Goal: Task Accomplishment & Management: Manage account settings

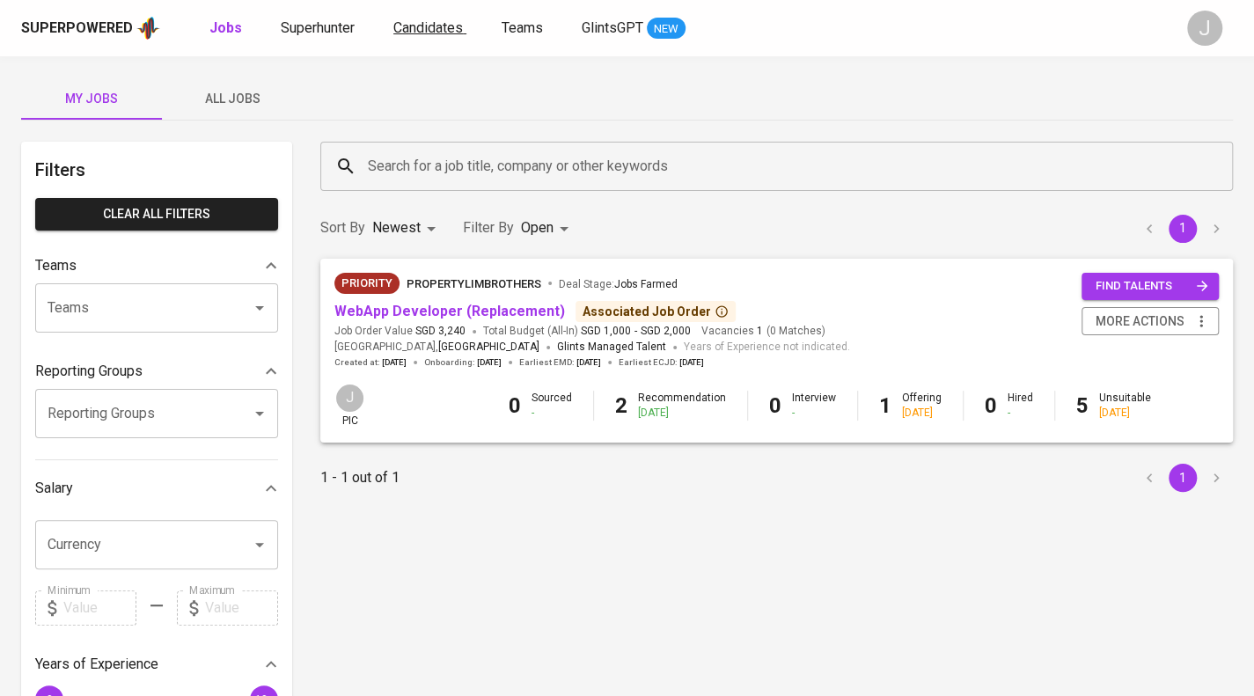
click at [430, 32] on span "Candidates" at bounding box center [427, 27] width 69 height 17
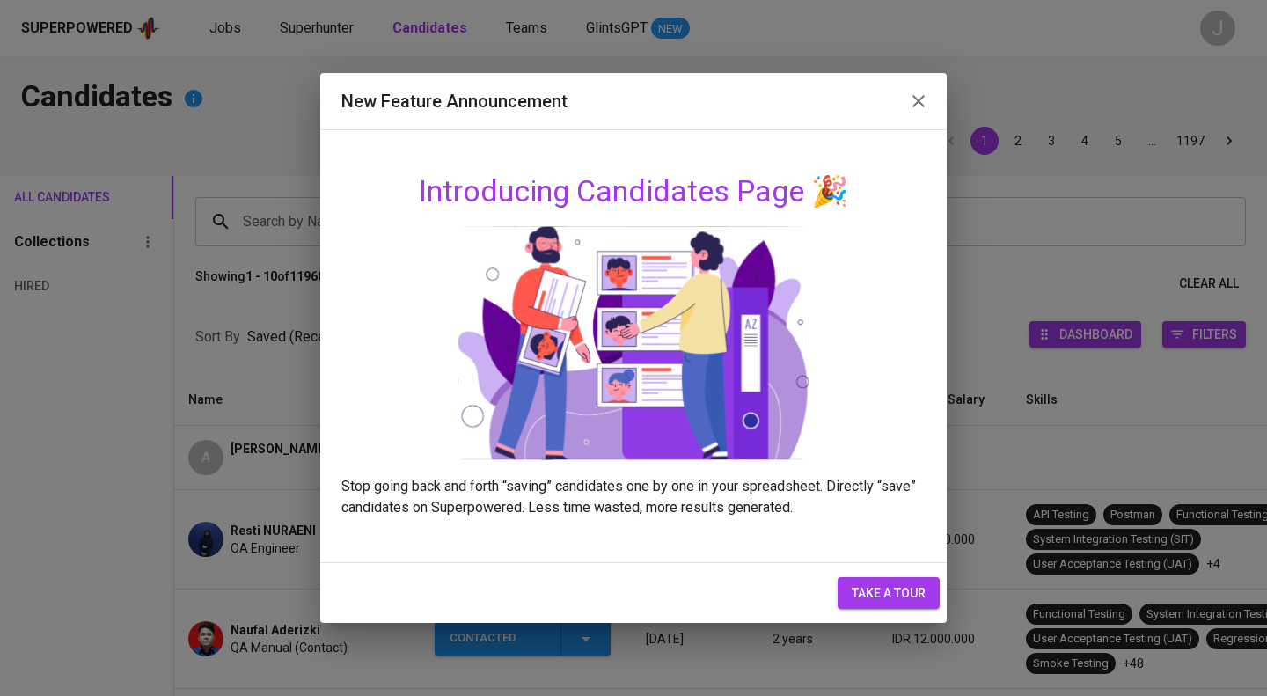
click at [925, 103] on icon "button" at bounding box center [918, 101] width 21 height 21
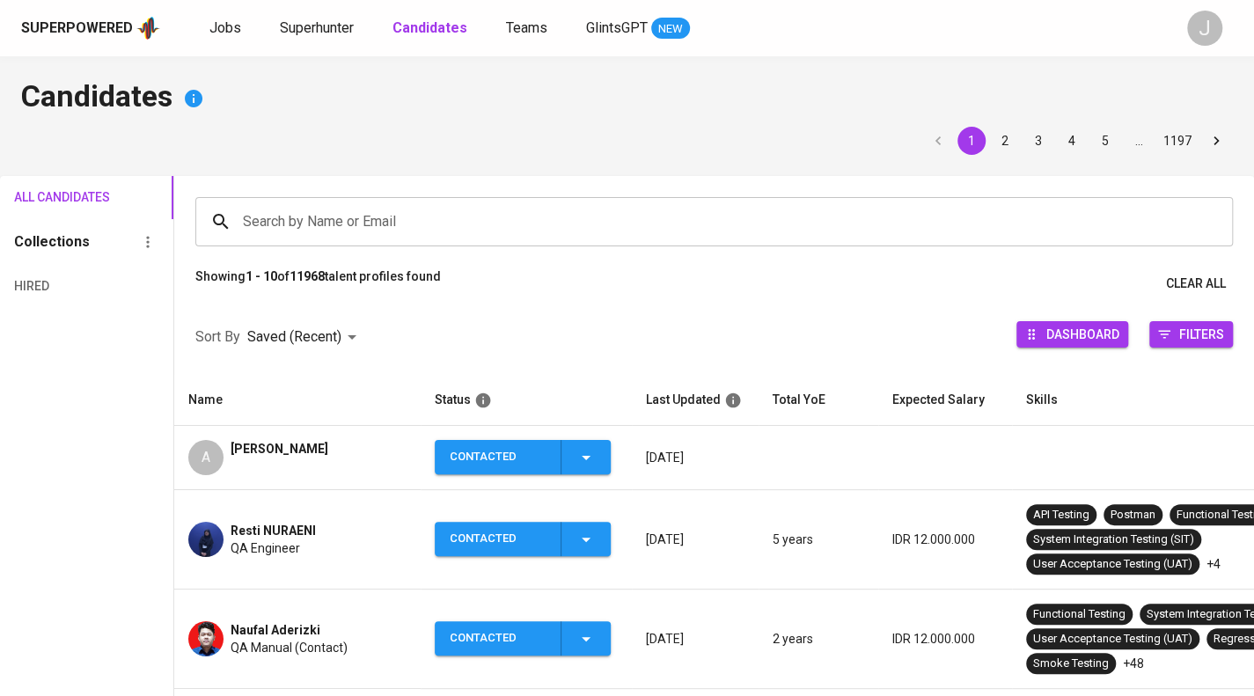
click at [344, 243] on div "Search by Name or Email" at bounding box center [713, 221] width 1037 height 49
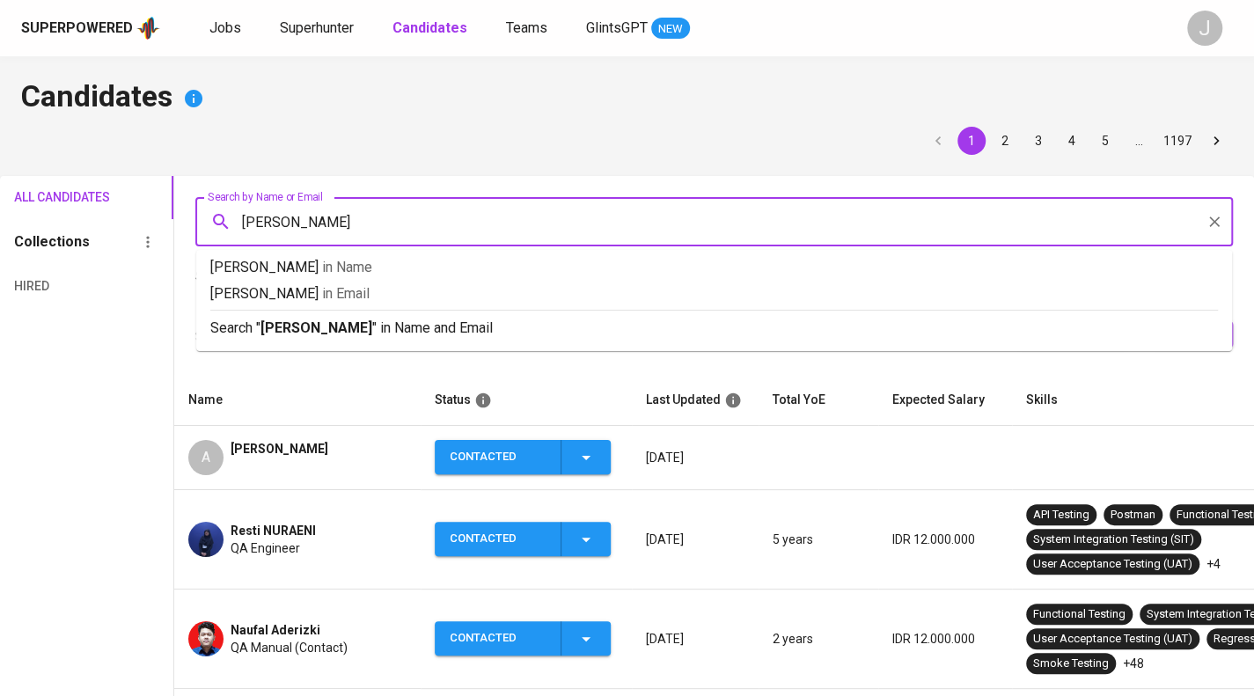
type input "[PERSON_NAME]"
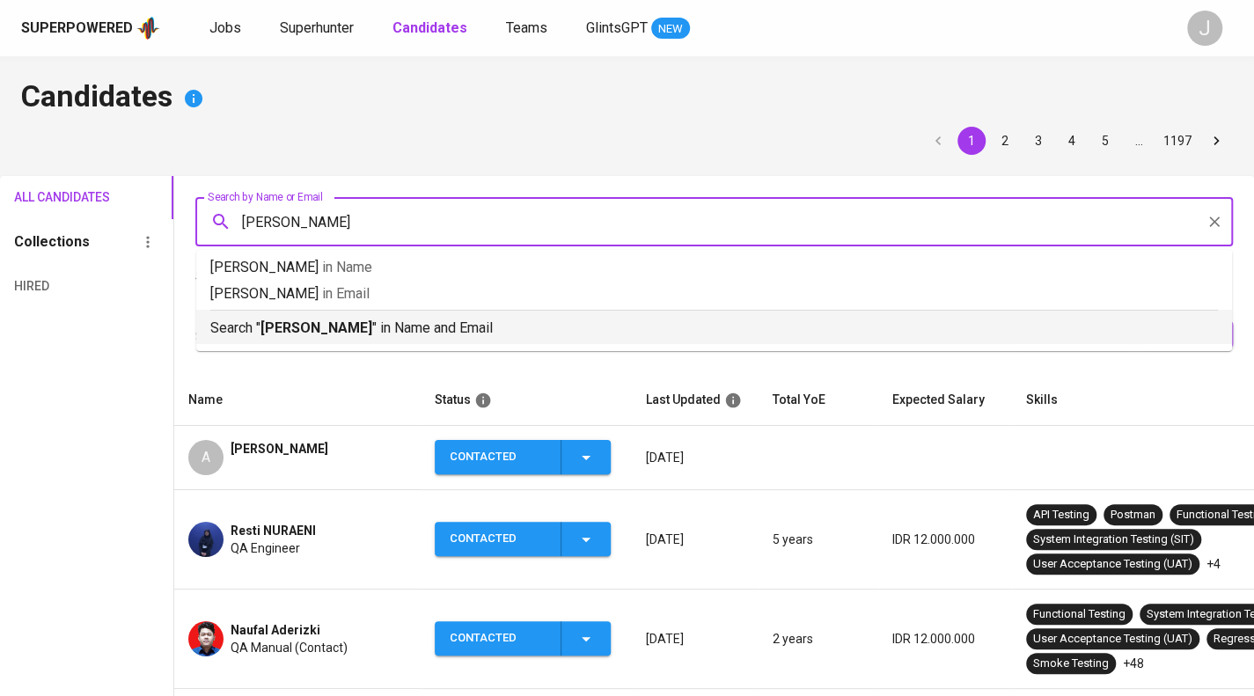
click at [387, 330] on p "Search " [PERSON_NAME] " in Name and Email" at bounding box center [713, 328] width 1007 height 21
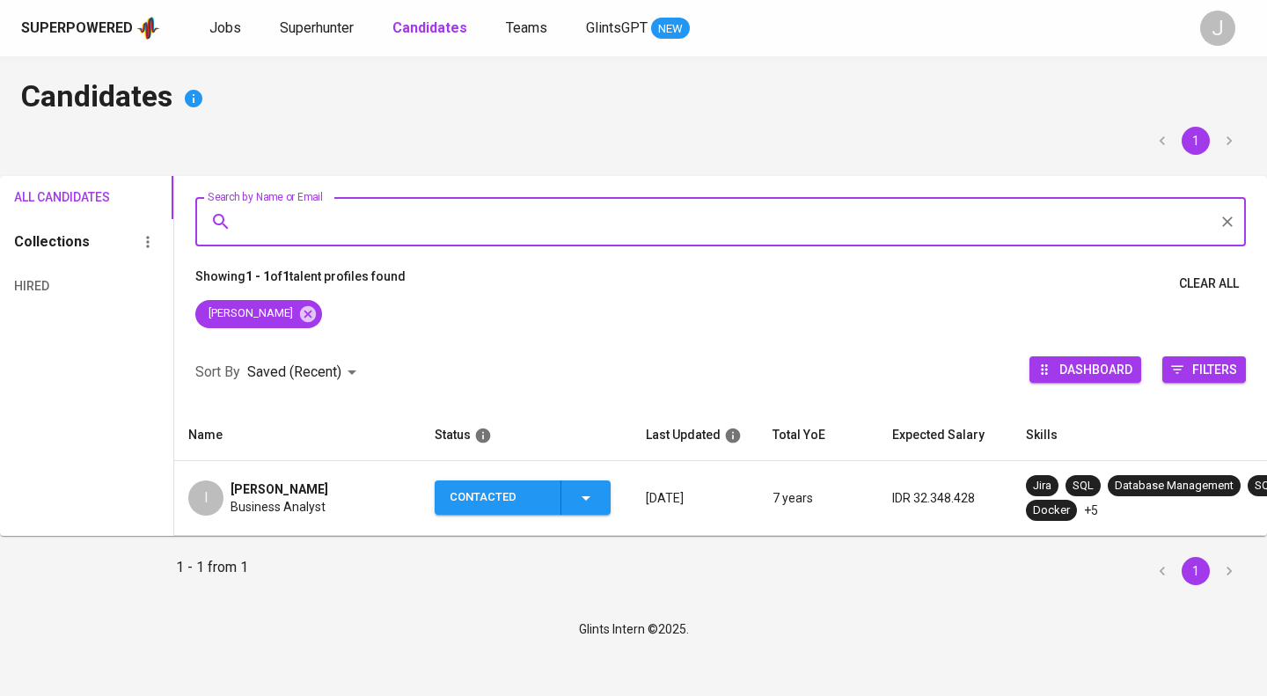
click at [377, 492] on div "I [PERSON_NAME] Business Analyst" at bounding box center [297, 497] width 218 height 35
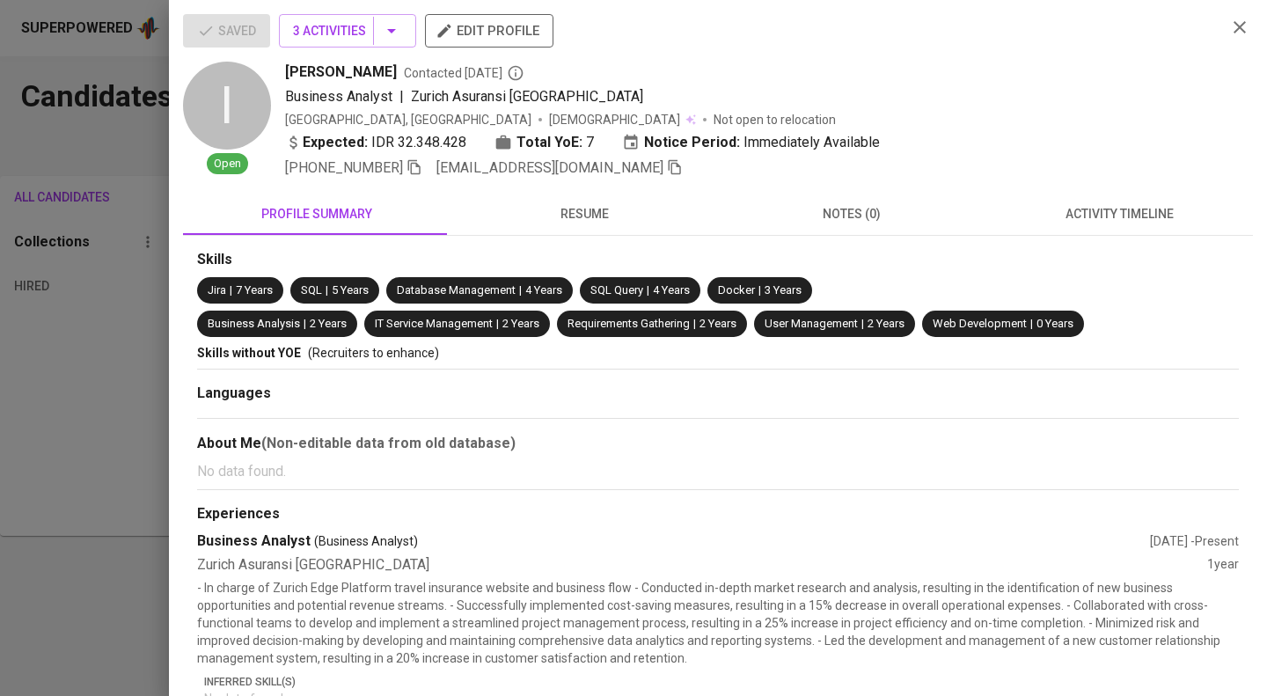
click at [1135, 212] on span "activity timeline" at bounding box center [1119, 214] width 246 height 22
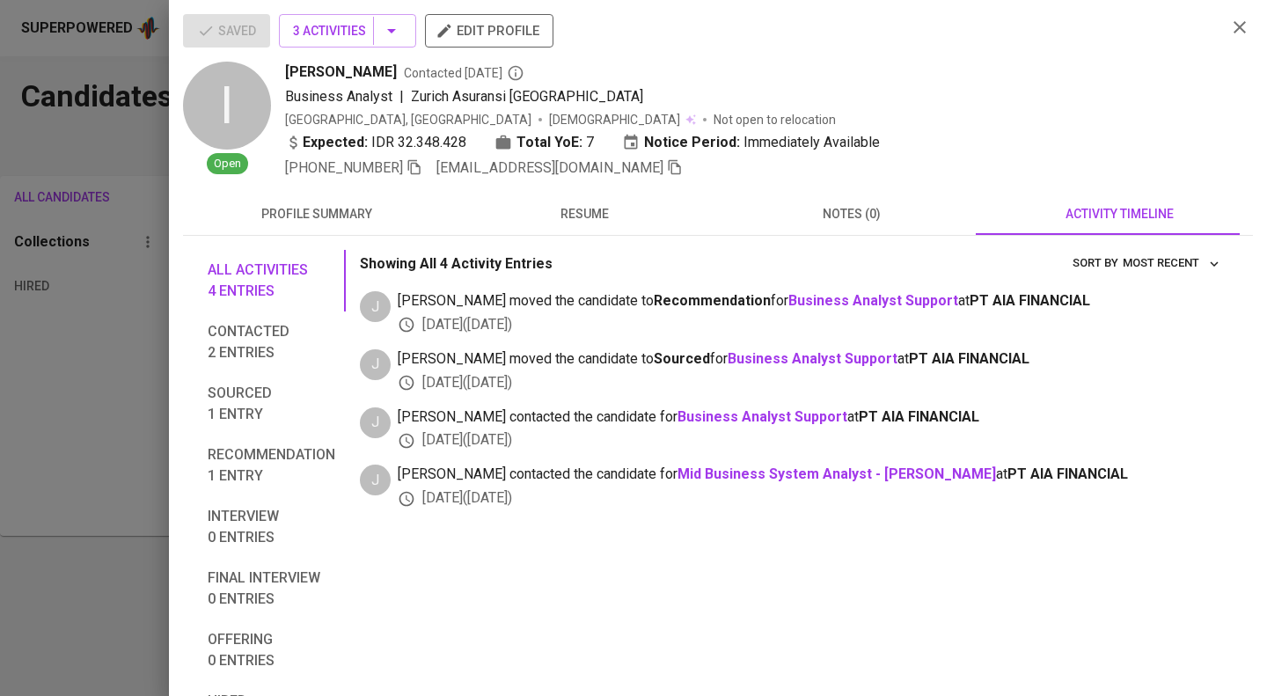
click at [95, 392] on div at bounding box center [633, 348] width 1267 height 696
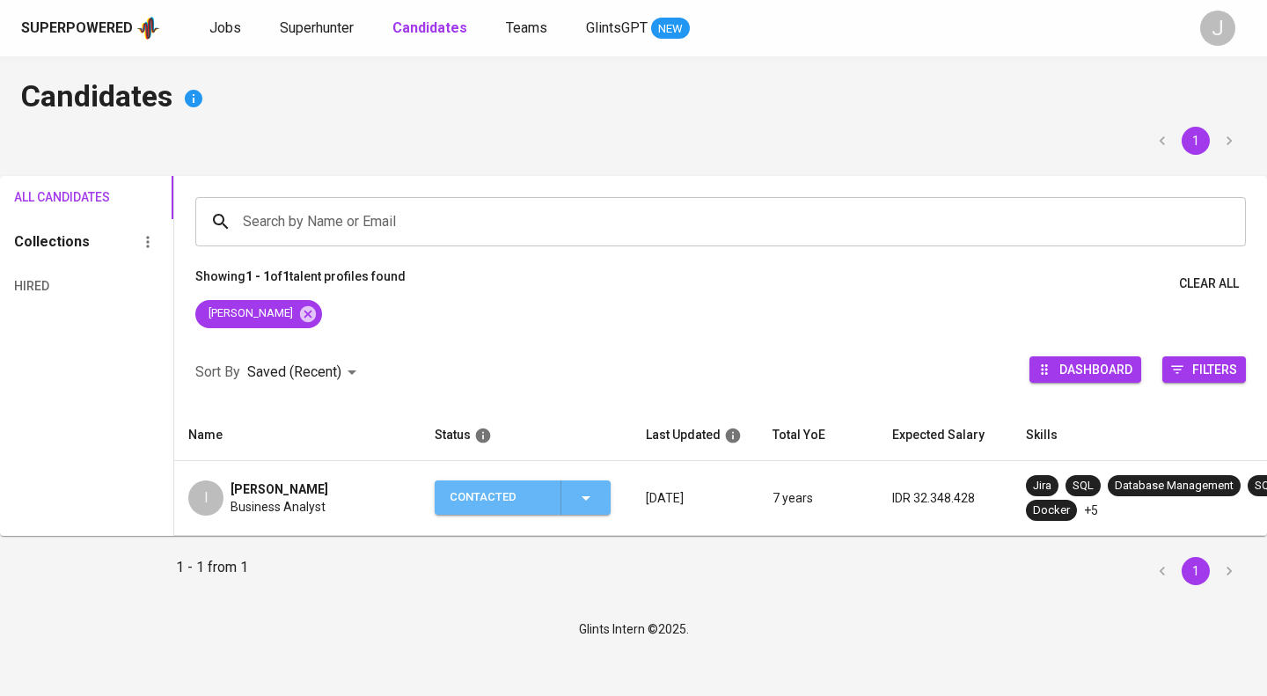
click at [596, 501] on icon "button" at bounding box center [585, 497] width 21 height 21
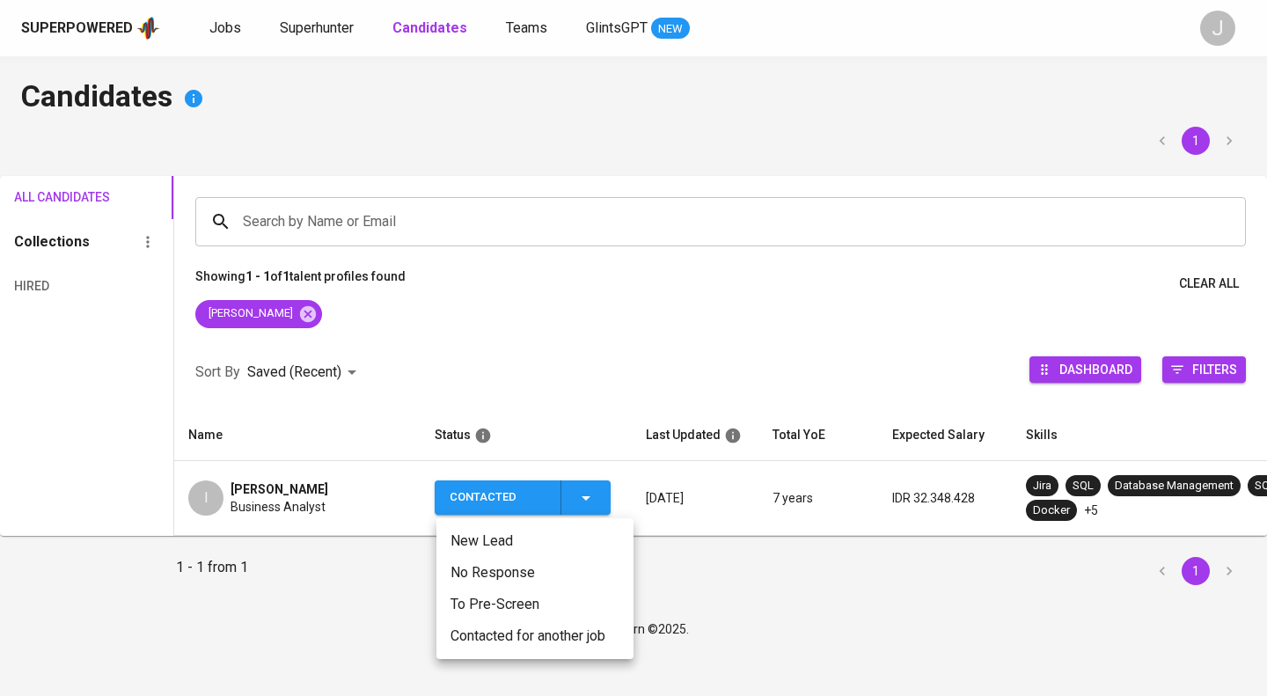
click at [551, 632] on li "Contacted for another job" at bounding box center [534, 636] width 197 height 32
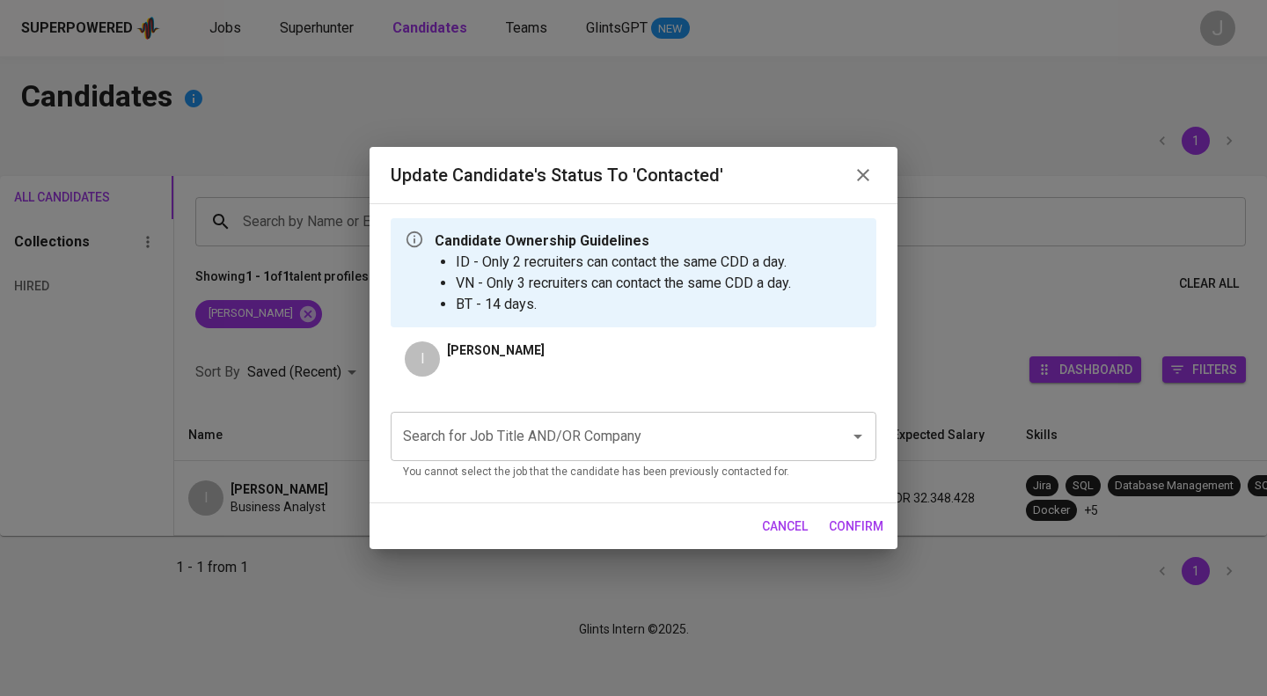
click at [723, 449] on input "Search for Job Title AND/OR Company" at bounding box center [609, 436] width 421 height 33
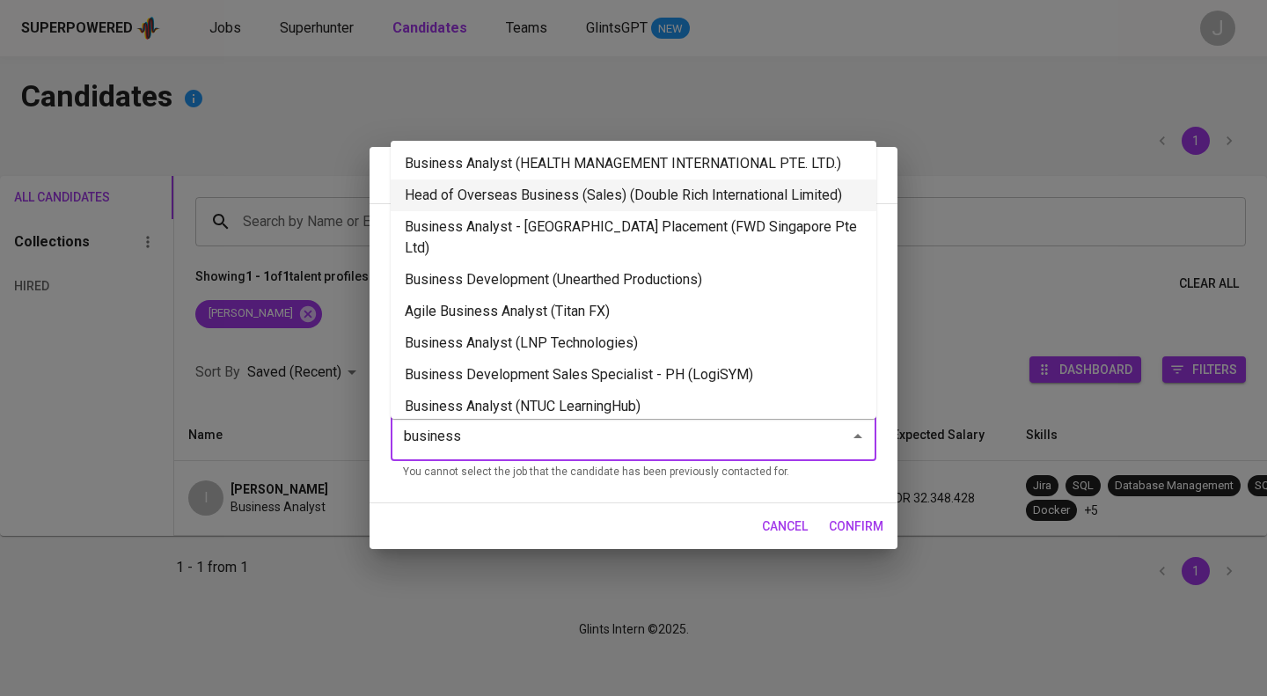
click at [646, 166] on li "Business Analyst (HEALTH MANAGEMENT INTERNATIONAL PTE. LTD.)" at bounding box center [634, 164] width 486 height 32
type input "business"
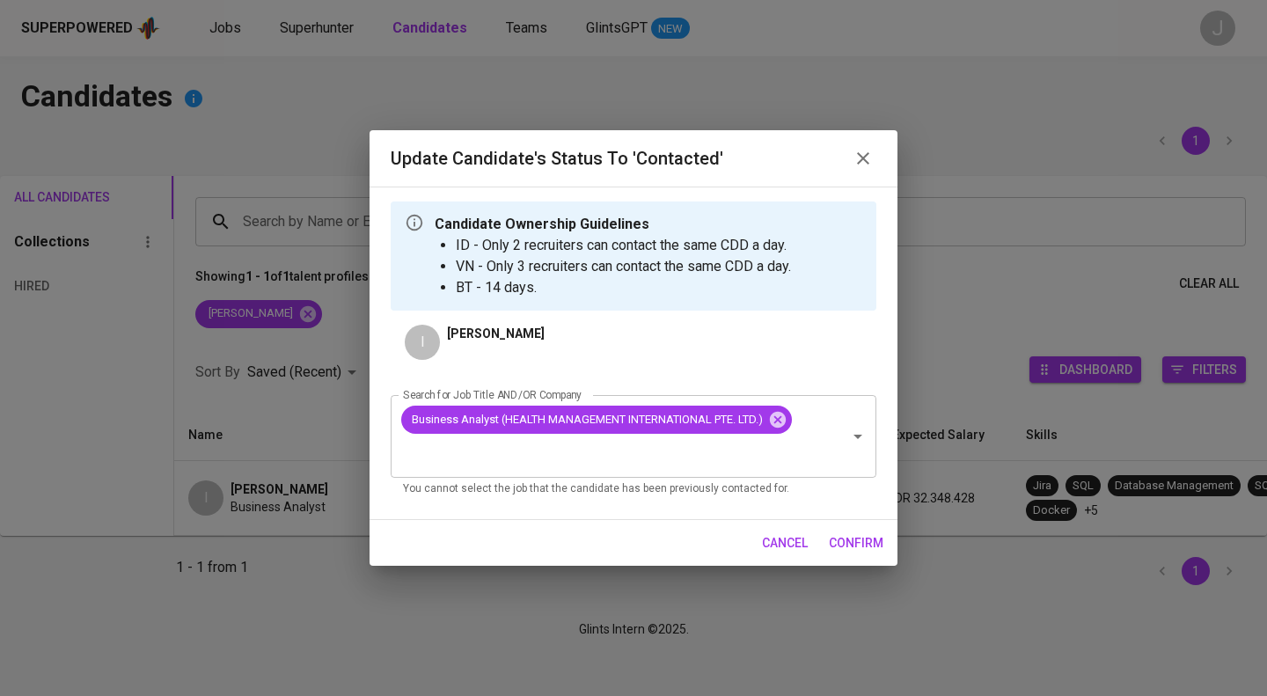
click at [865, 534] on span "confirm" at bounding box center [856, 543] width 55 height 22
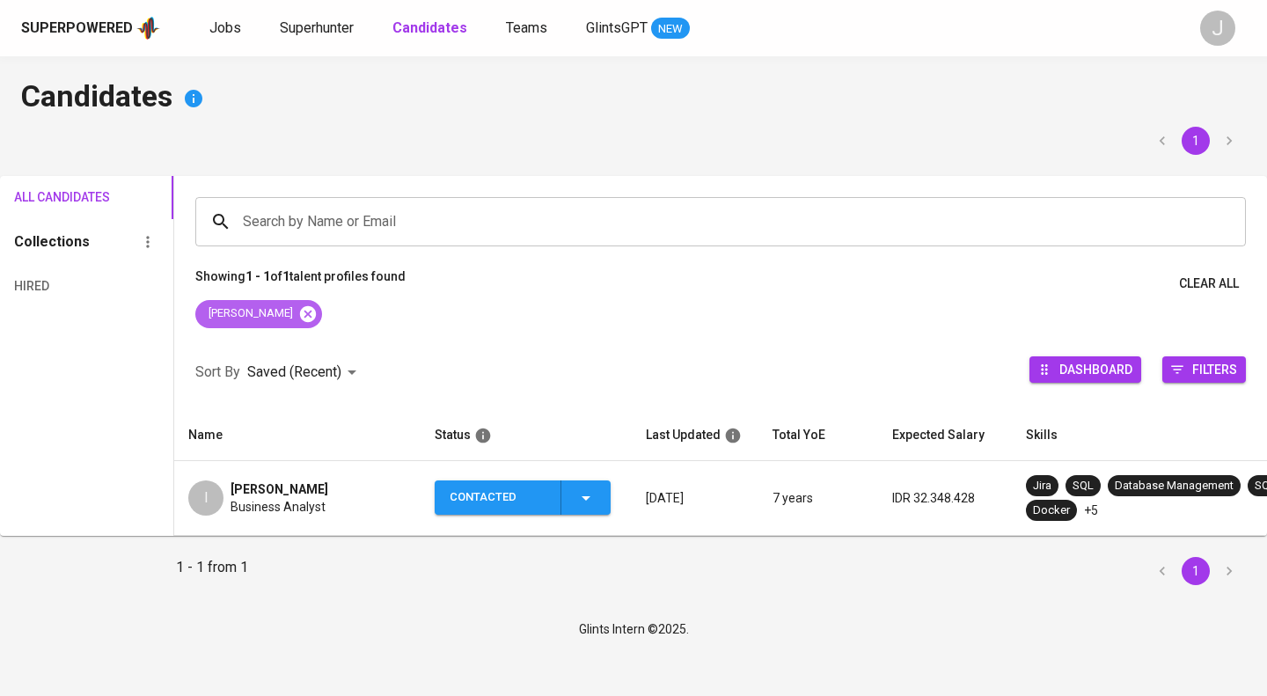
click at [300, 318] on icon at bounding box center [308, 313] width 16 height 16
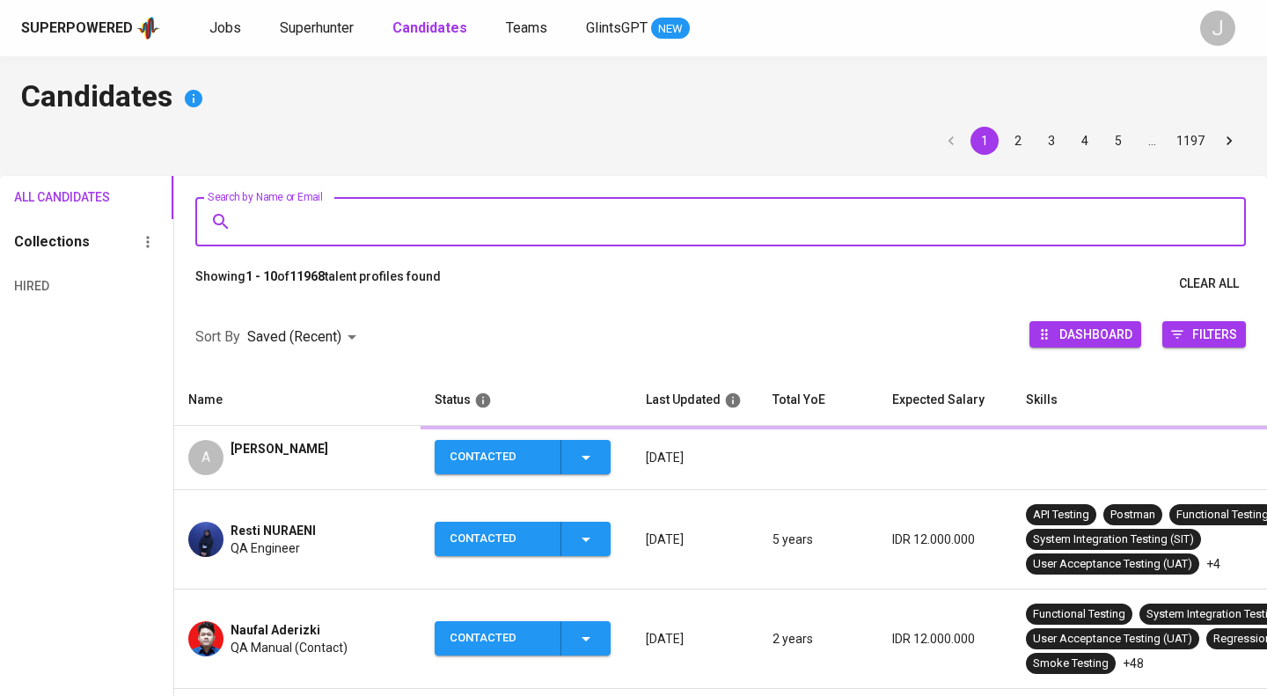
click at [303, 216] on input "Search by Name or Email" at bounding box center [724, 221] width 973 height 33
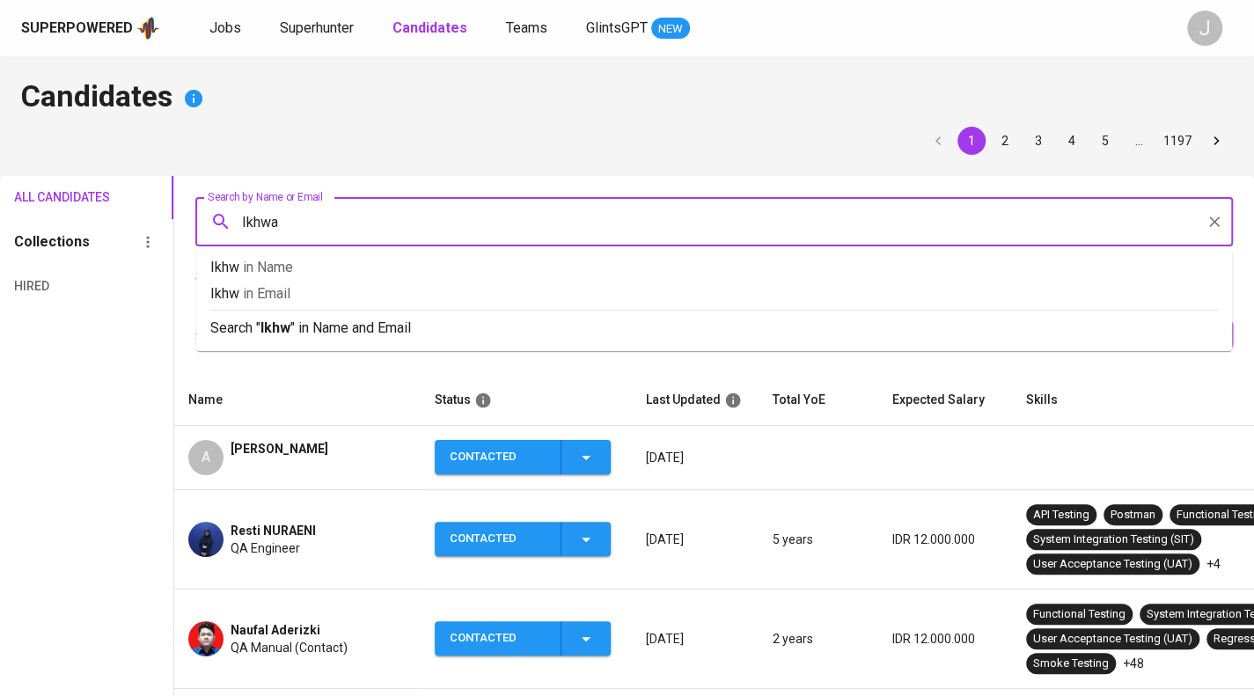
type input "Ikhwan"
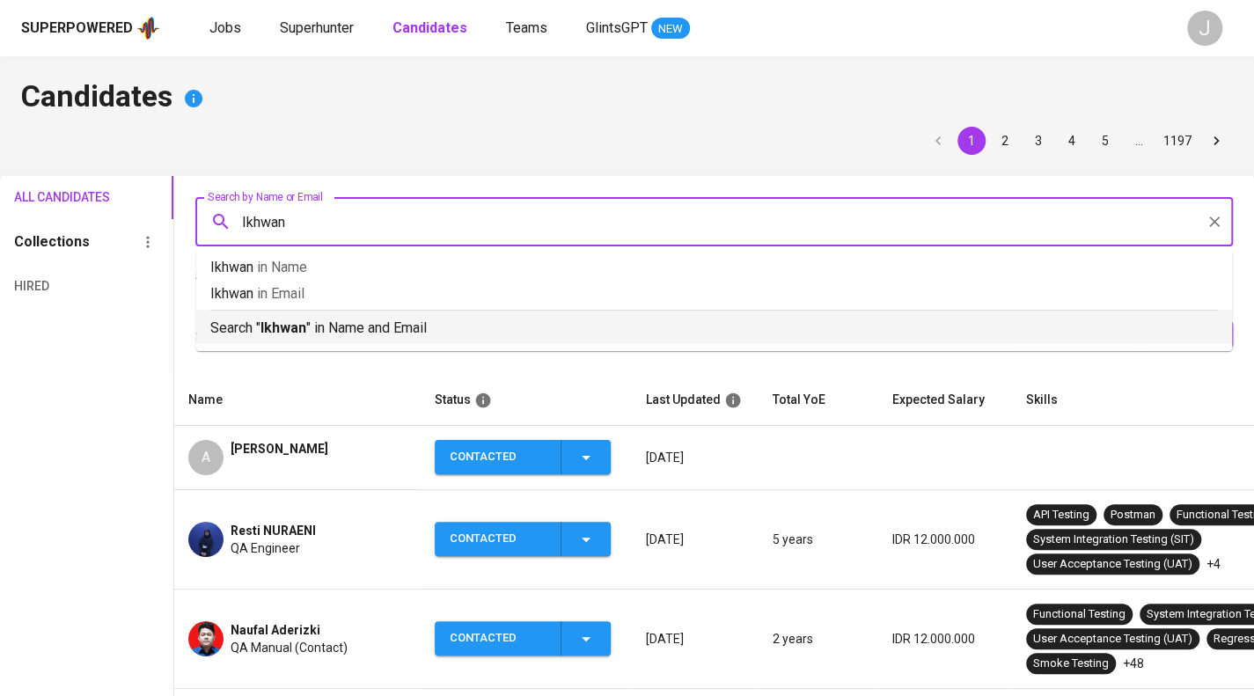
click at [403, 325] on p "Search " Ikhwan " in Name and Email" at bounding box center [713, 328] width 1007 height 21
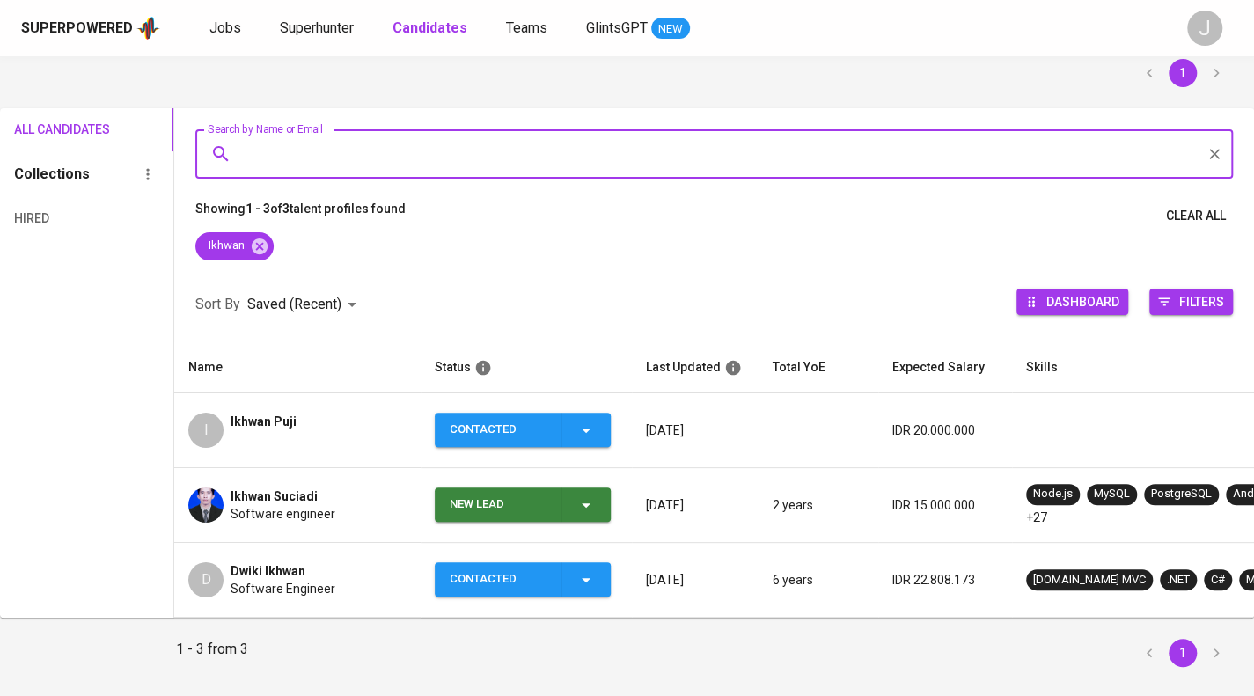
scroll to position [118, 0]
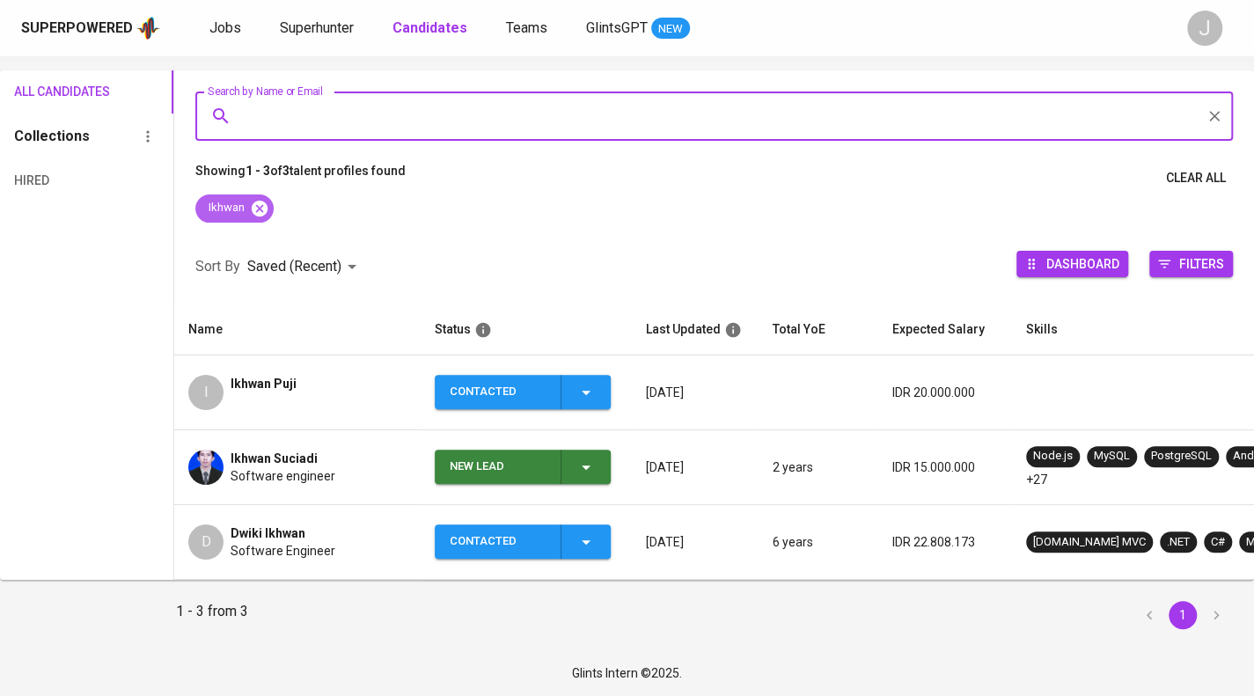
click at [261, 199] on icon at bounding box center [259, 208] width 19 height 19
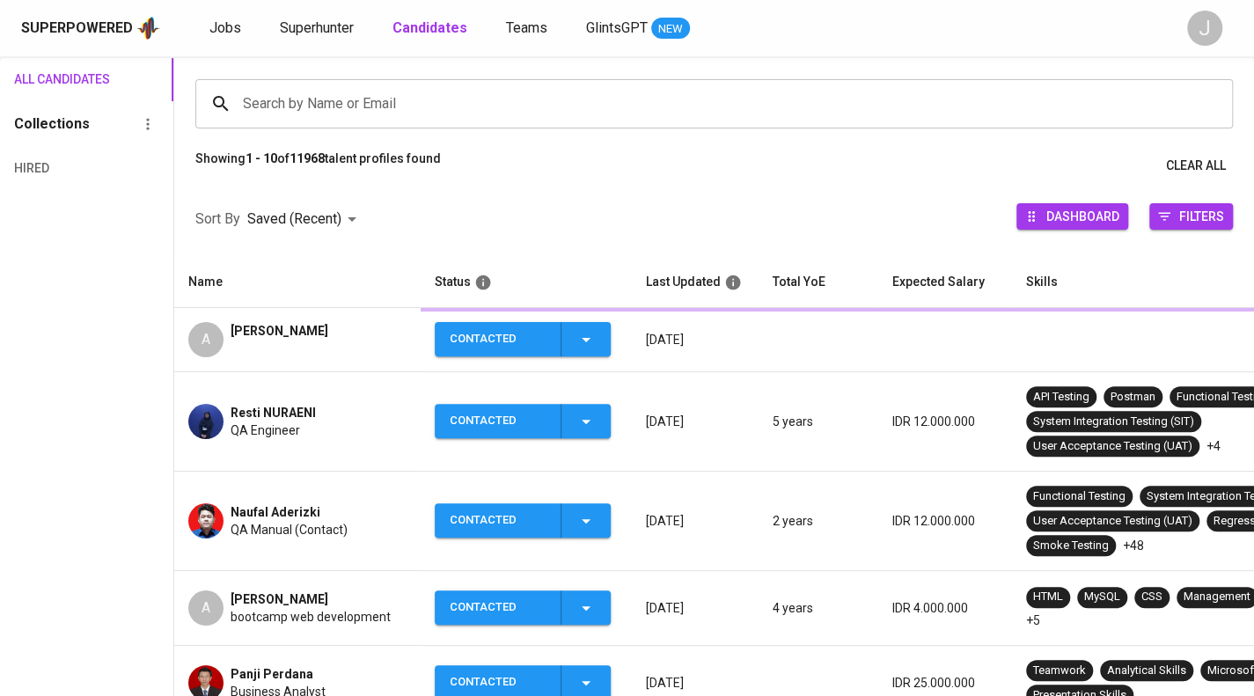
click at [289, 103] on input "Search by Name or Email" at bounding box center [718, 103] width 960 height 33
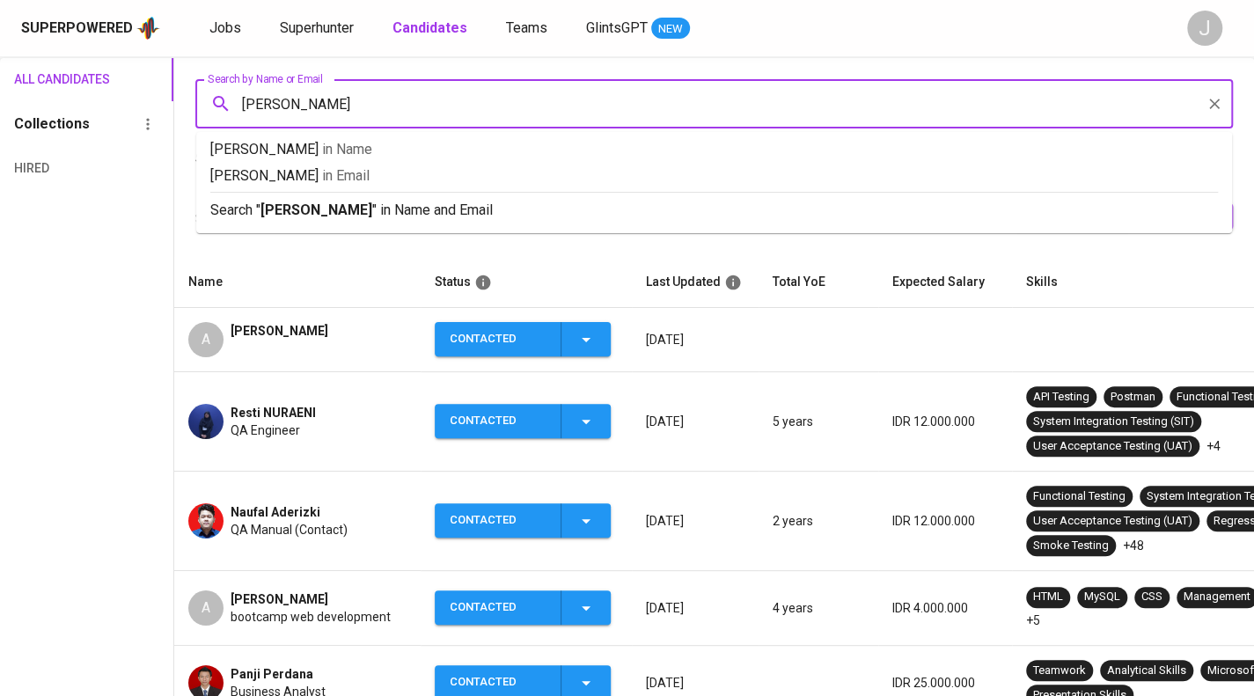
type input "[PERSON_NAME]"
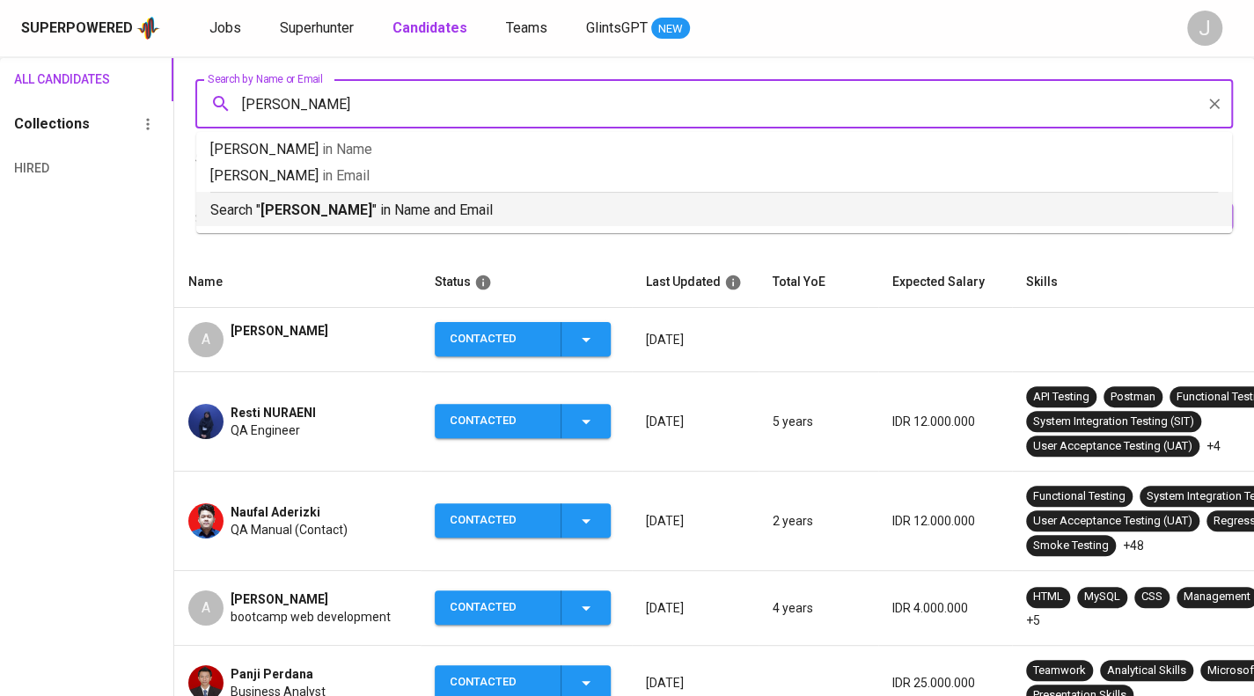
click at [338, 207] on p "Search " [PERSON_NAME] " in Name and Email" at bounding box center [713, 210] width 1007 height 21
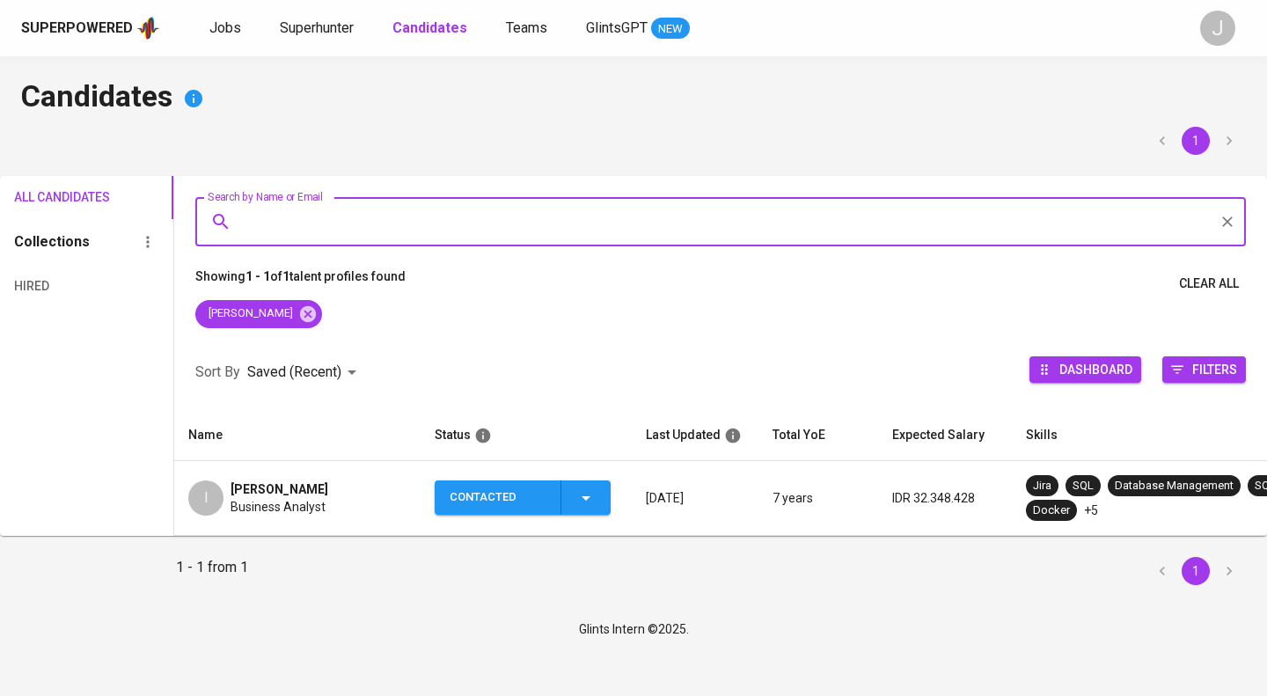
click at [289, 504] on span "Business Analyst" at bounding box center [277, 507] width 95 height 18
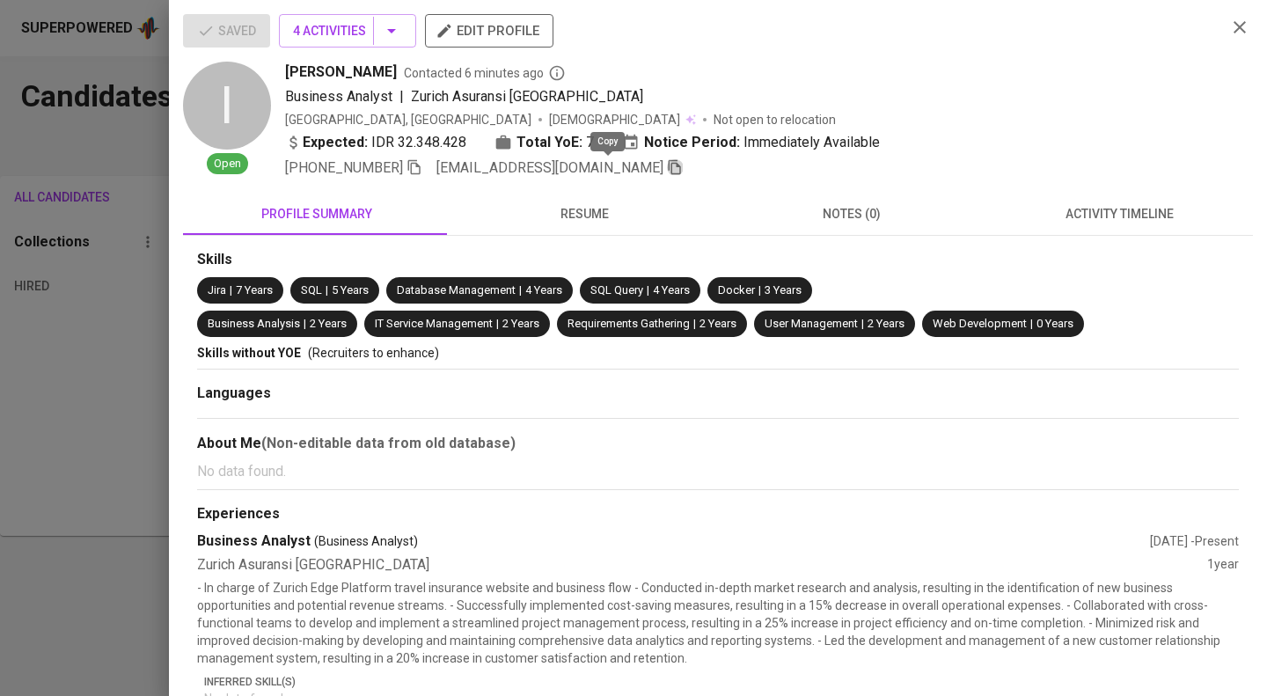
click at [667, 167] on icon "button" at bounding box center [675, 167] width 16 height 16
click at [145, 221] on div at bounding box center [633, 348] width 1267 height 696
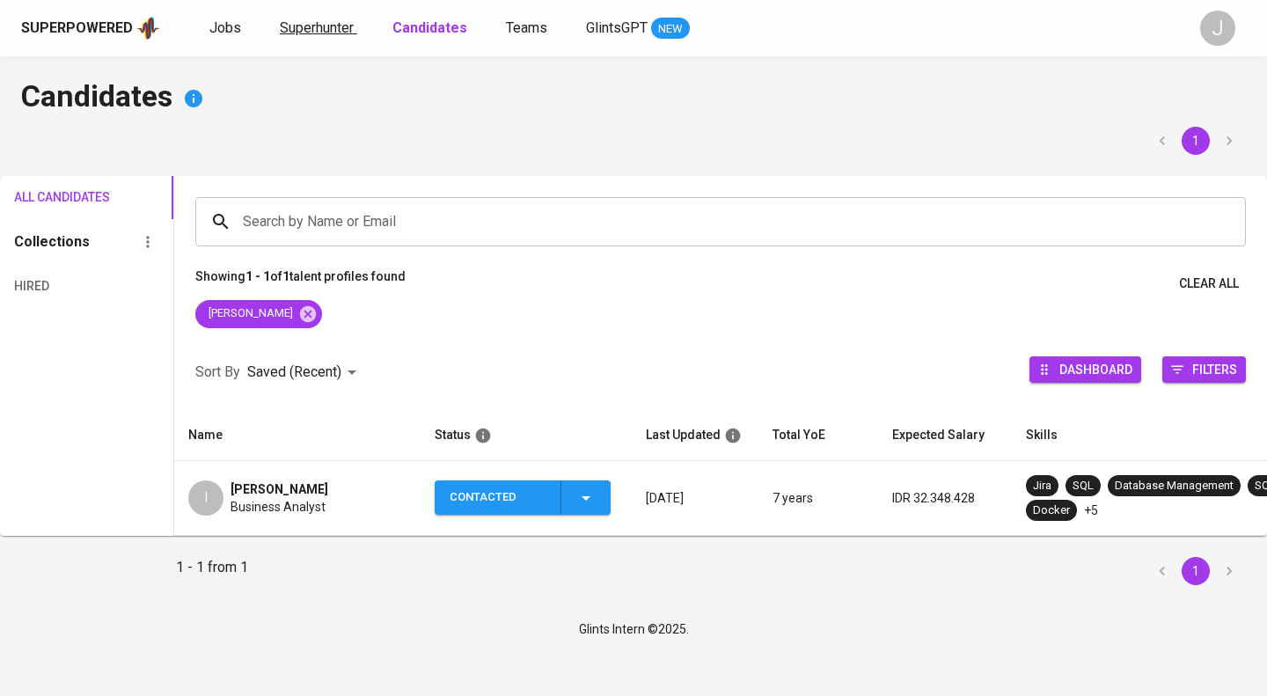
click at [303, 26] on span "Superhunter" at bounding box center [317, 27] width 74 height 17
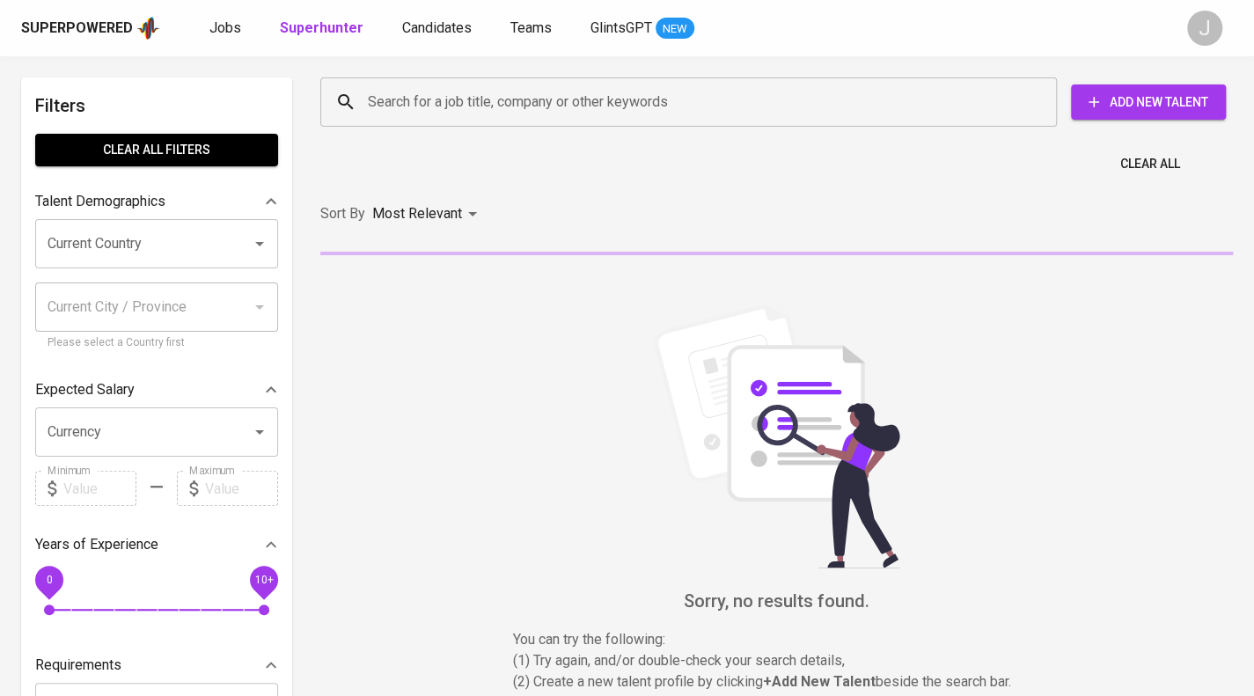
click at [382, 101] on input "Search for a job title, company or other keywords" at bounding box center [692, 101] width 659 height 33
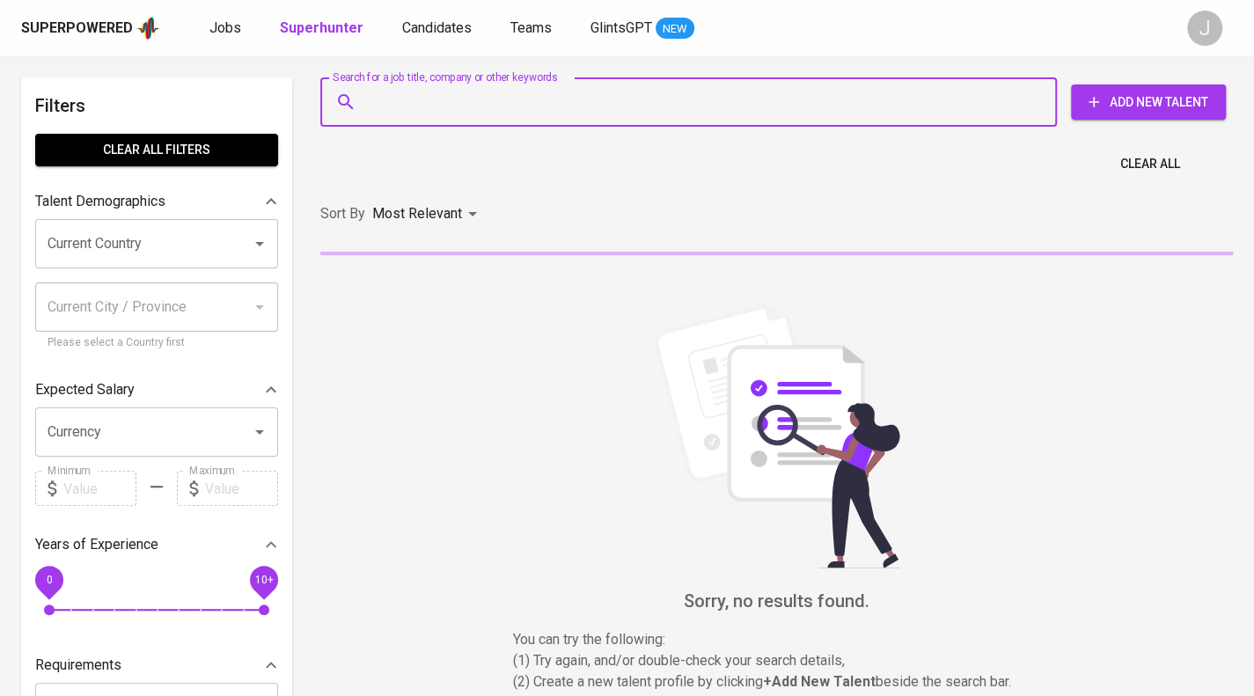
paste input "[EMAIL_ADDRESS][DOMAIN_NAME]"
type input "[EMAIL_ADDRESS][DOMAIN_NAME]"
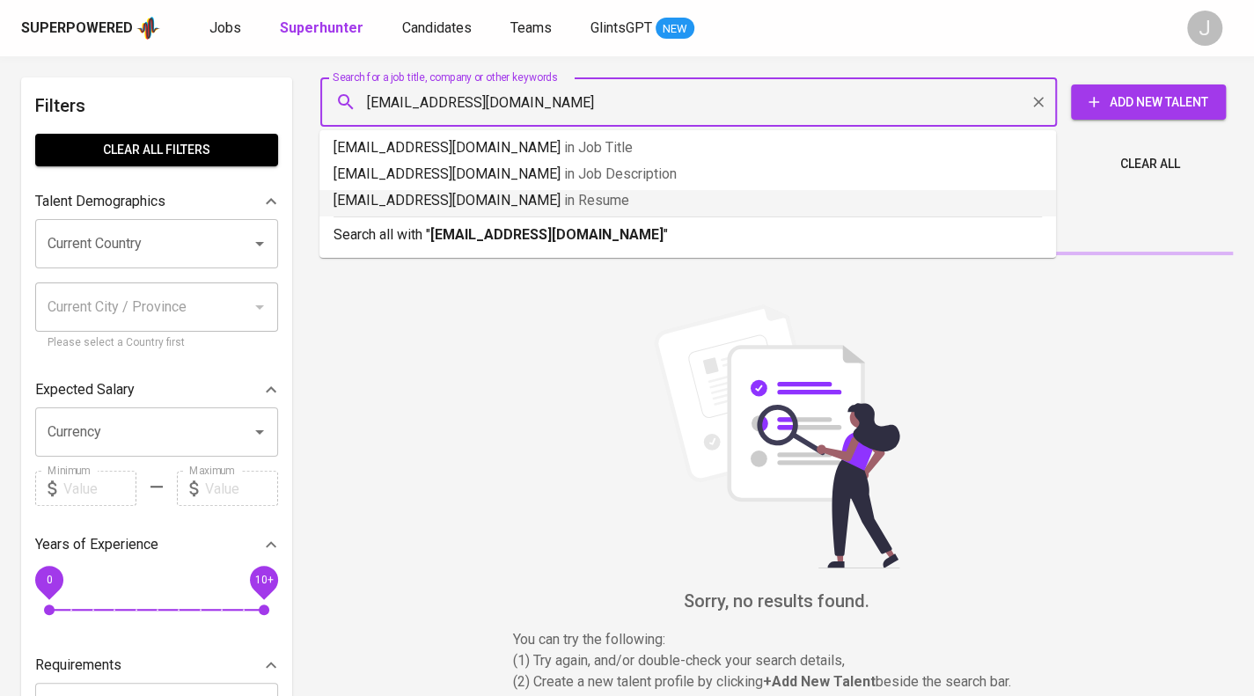
click at [479, 230] on b "[EMAIL_ADDRESS][DOMAIN_NAME]" at bounding box center [546, 234] width 233 height 17
click at [613, 238] on div "Sort By Most Relevant MOST_RELEVANT" at bounding box center [776, 214] width 933 height 54
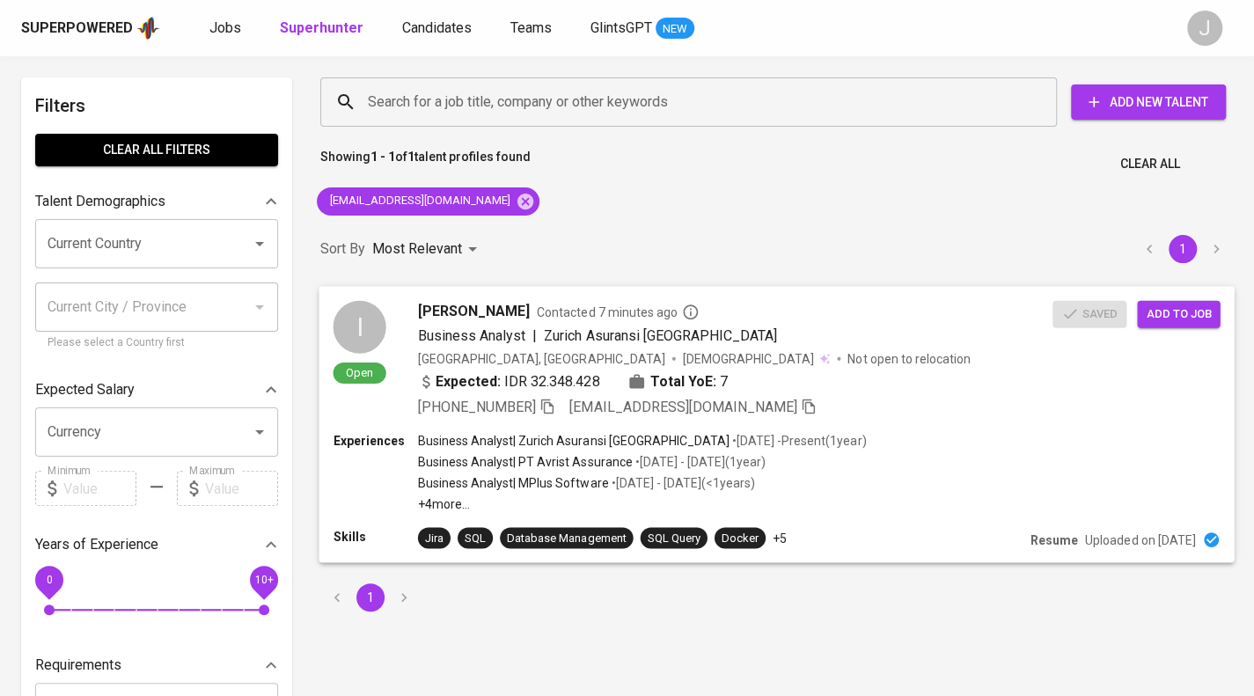
click at [1172, 325] on button "Add to job" at bounding box center [1178, 313] width 83 height 27
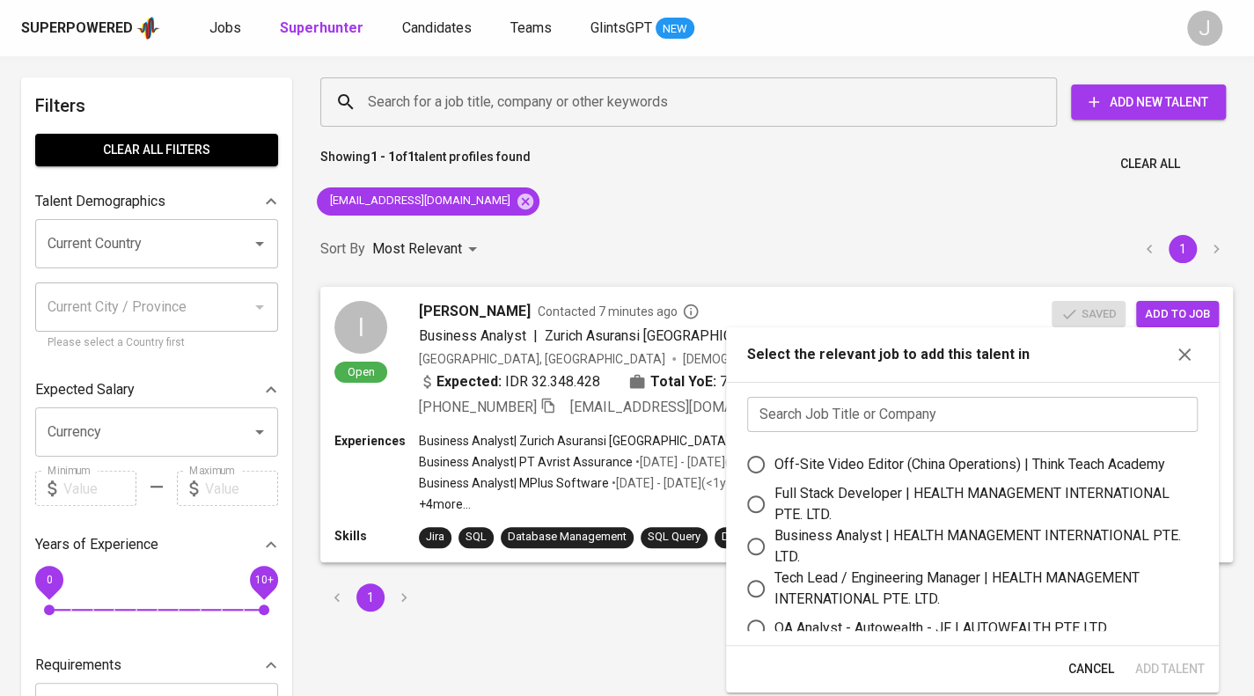
click at [834, 545] on div "Business Analyst | HEALTH MANAGEMENT INTERNATIONAL PTE. LTD." at bounding box center [978, 546] width 409 height 42
click at [774, 545] on input "Business Analyst | HEALTH MANAGEMENT INTERNATIONAL PTE. LTD." at bounding box center [755, 546] width 37 height 37
radio input "true"
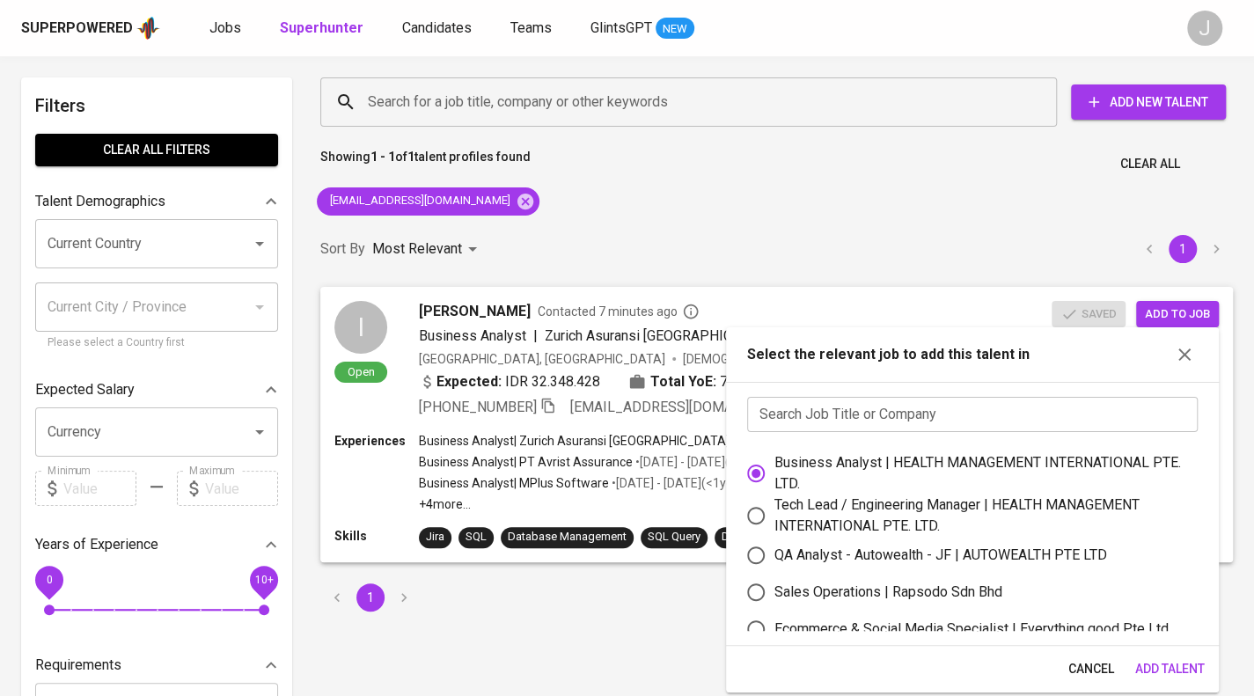
scroll to position [80, 0]
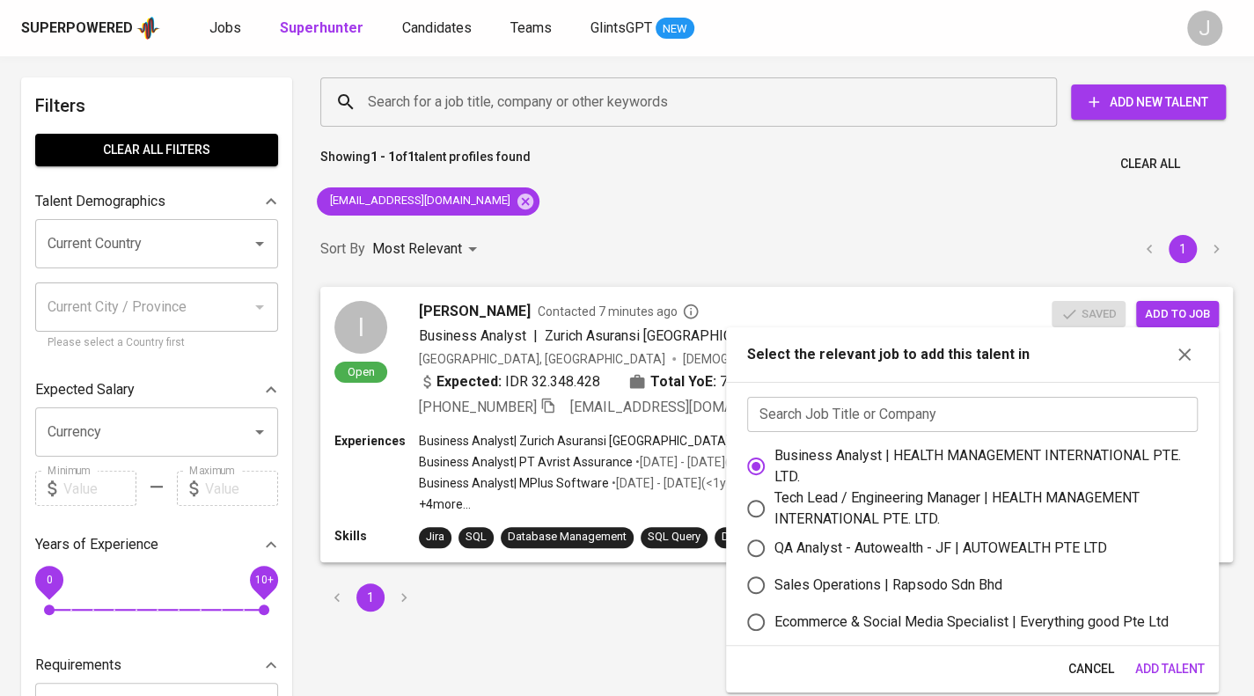
click at [1172, 671] on span "Add Talent" at bounding box center [1169, 669] width 69 height 22
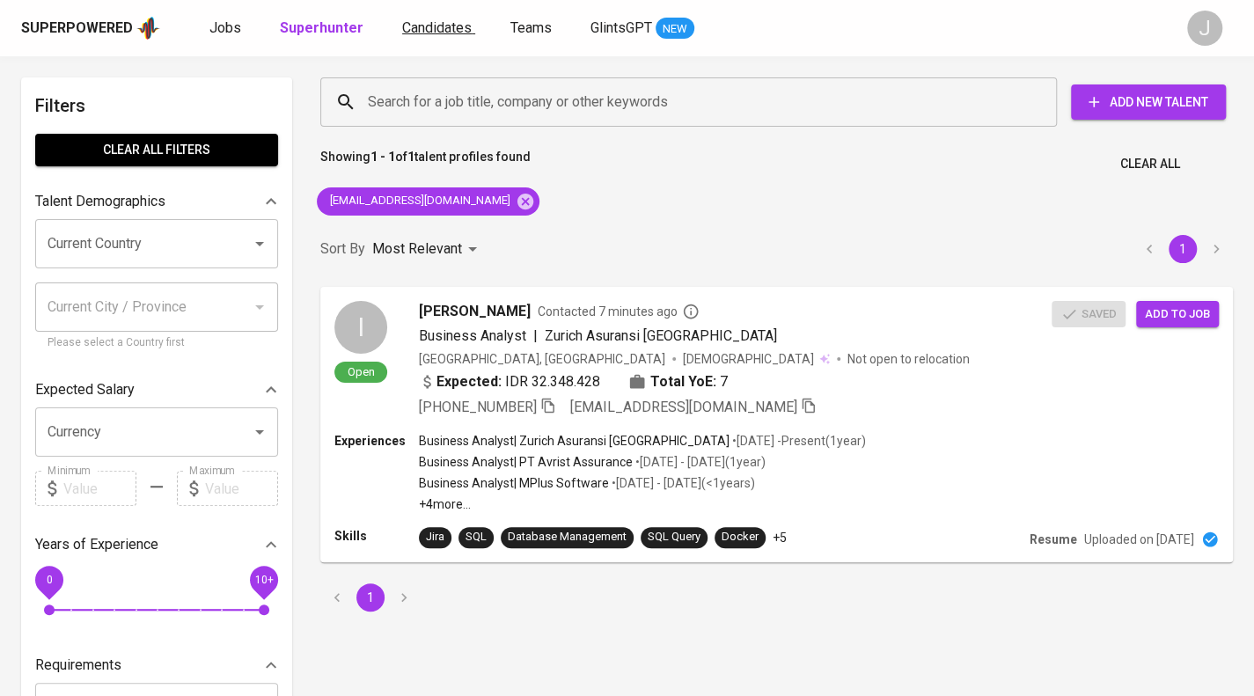
click at [428, 34] on span "Candidates" at bounding box center [436, 27] width 69 height 17
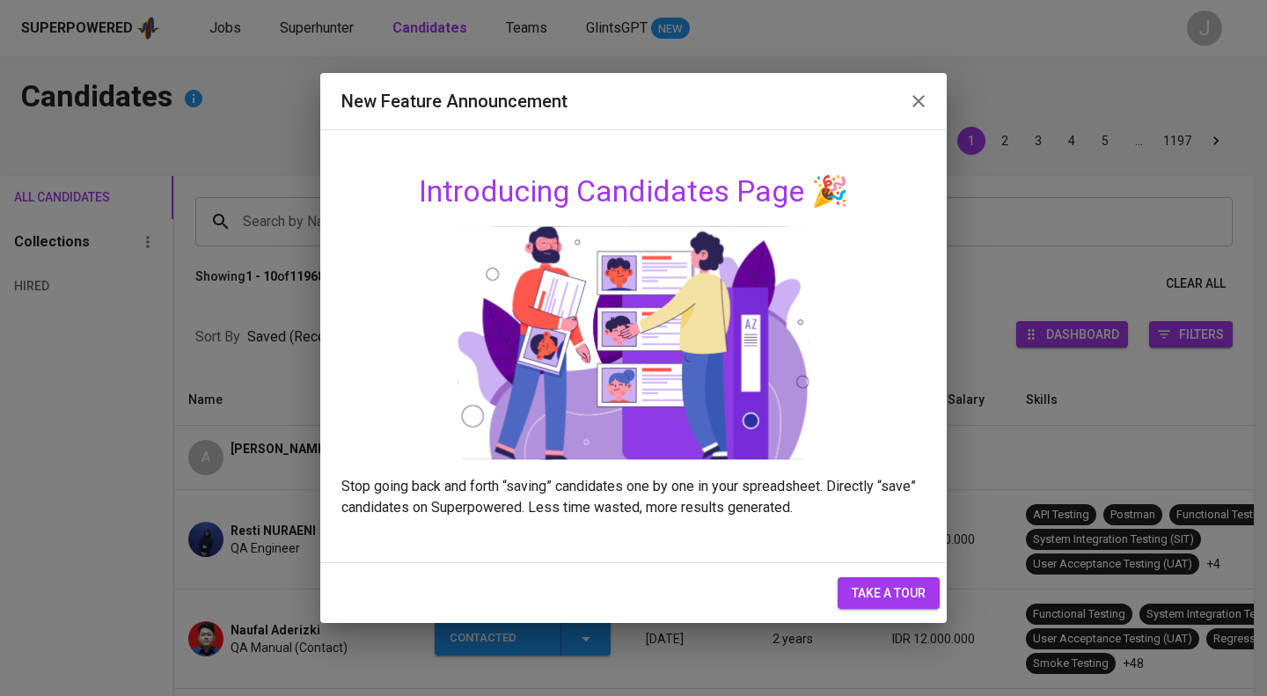
click at [929, 90] on button "button" at bounding box center [918, 101] width 42 height 42
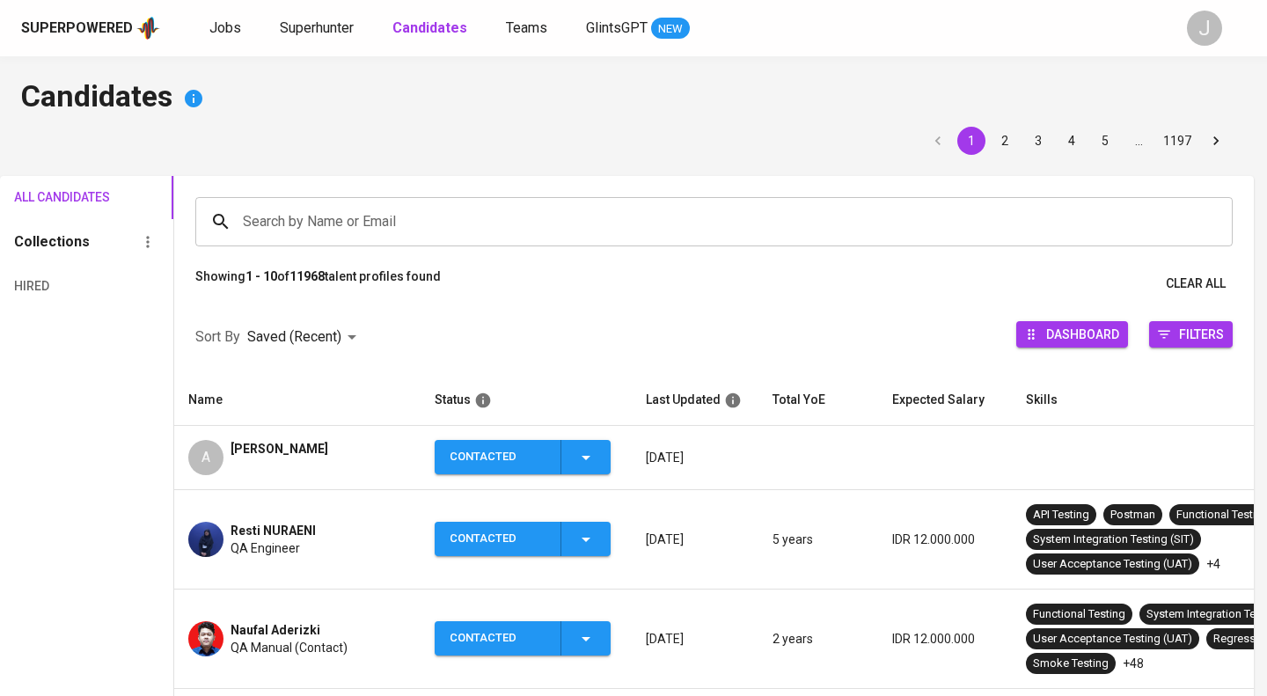
click at [927, 91] on icon "button" at bounding box center [918, 101] width 21 height 21
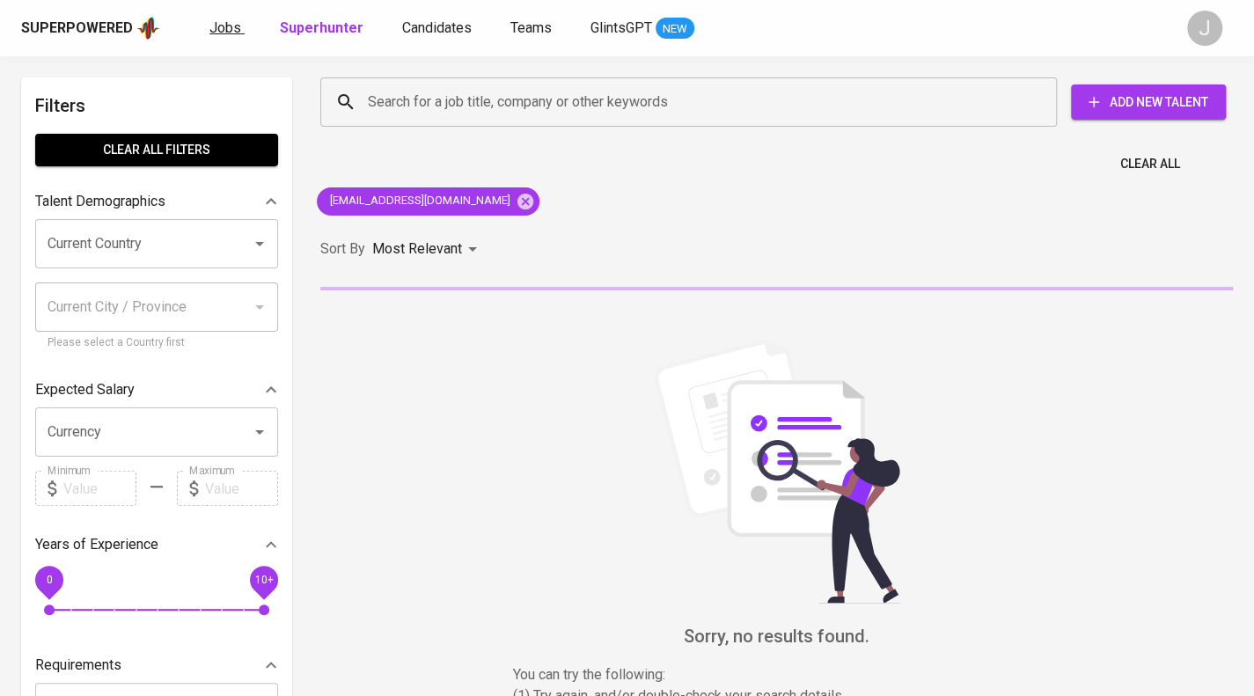
click at [230, 29] on span "Jobs" at bounding box center [225, 27] width 32 height 17
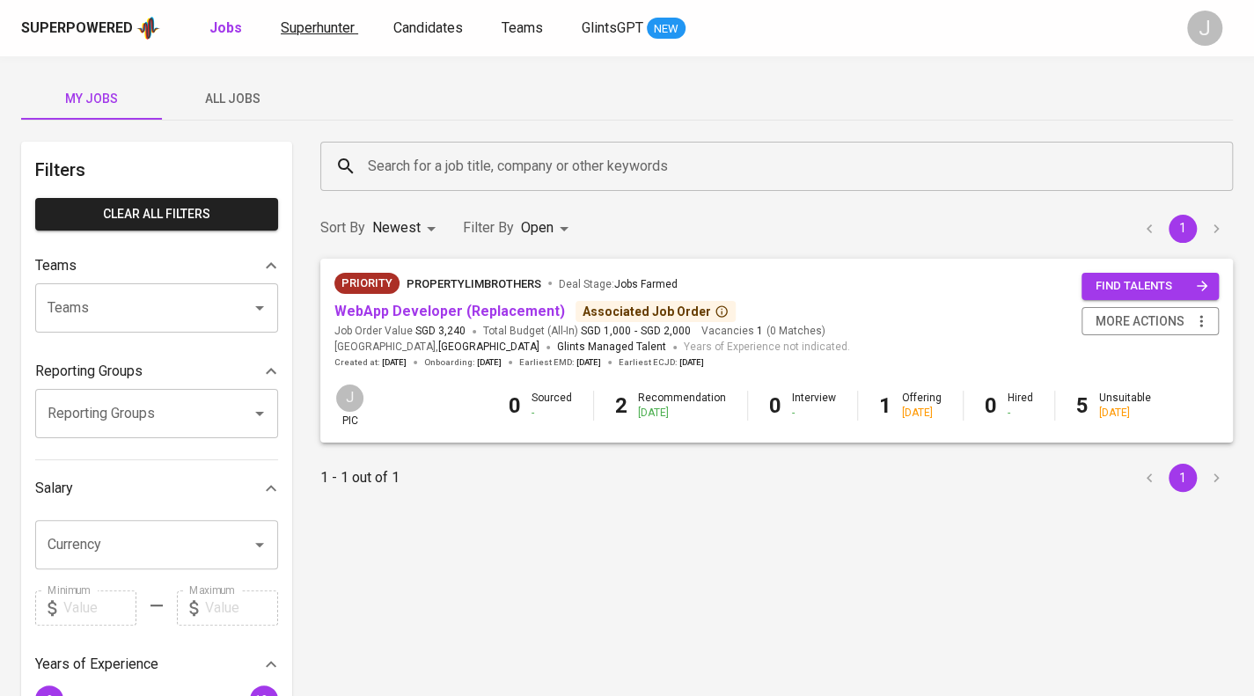
click at [301, 22] on span "Superhunter" at bounding box center [318, 27] width 74 height 17
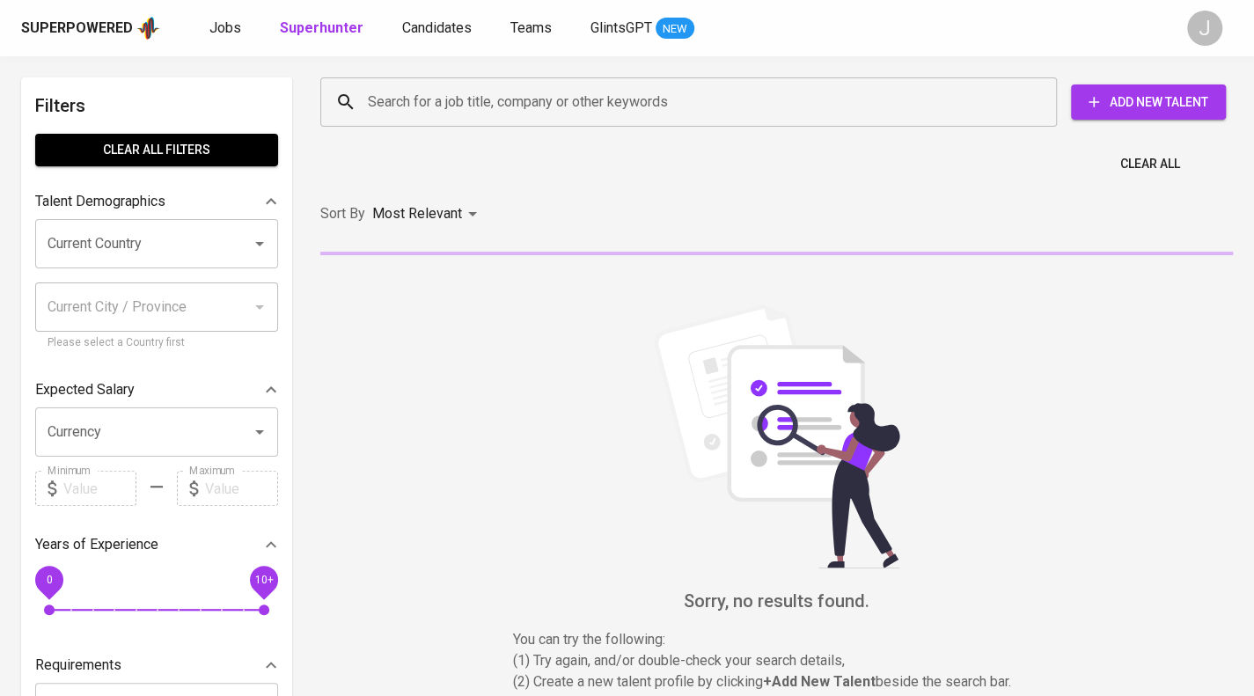
click at [443, 116] on input "Search for a job title, company or other keywords" at bounding box center [692, 101] width 659 height 33
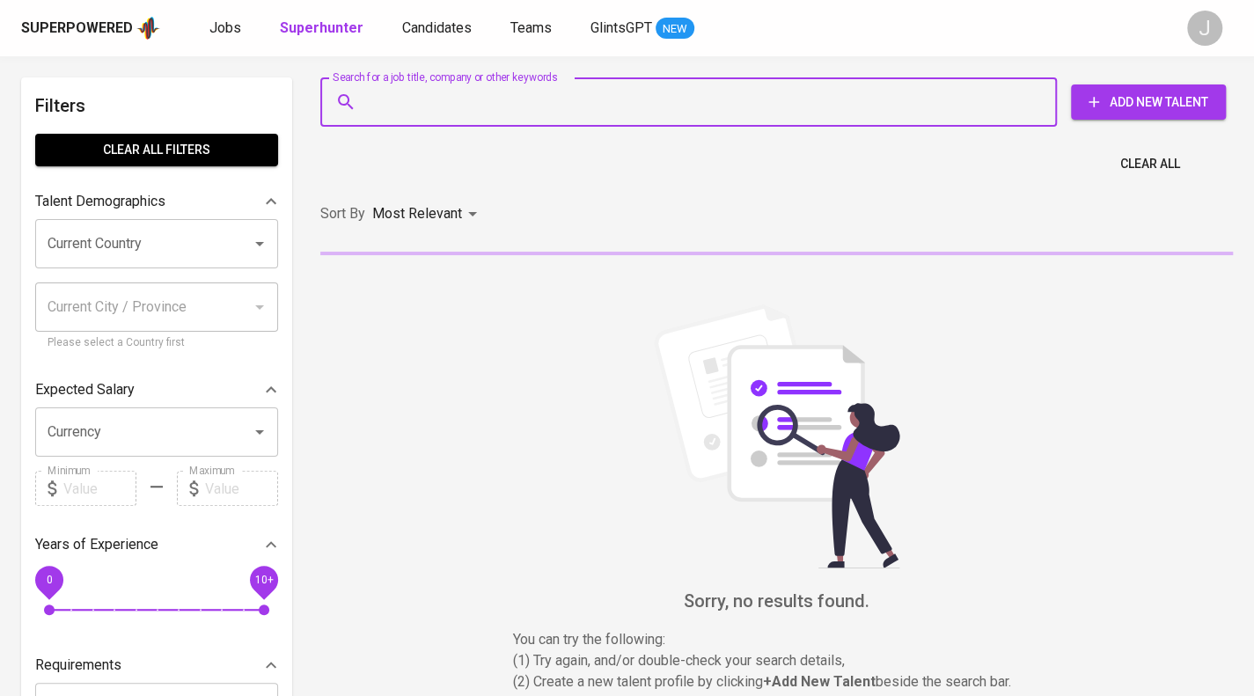
paste input "[EMAIL_ADDRESS][DOMAIN_NAME]"
type input "[EMAIL_ADDRESS][DOMAIN_NAME]"
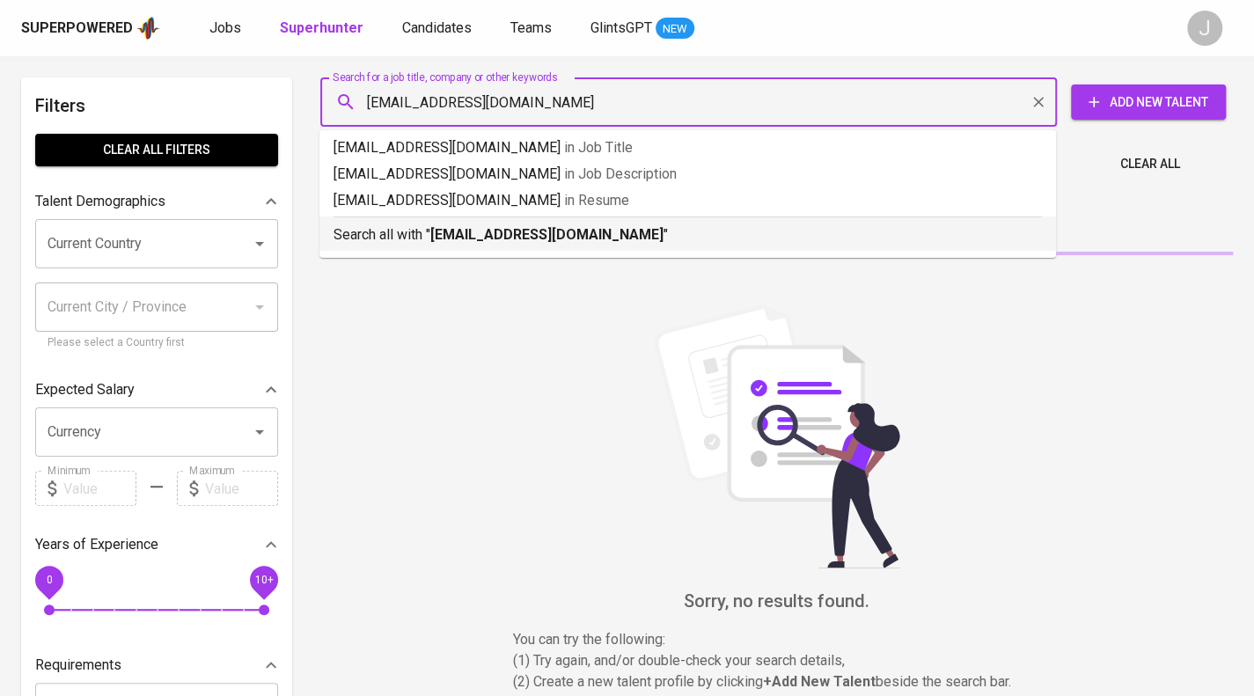
click at [531, 242] on b "[EMAIL_ADDRESS][DOMAIN_NAME]" at bounding box center [546, 234] width 233 height 17
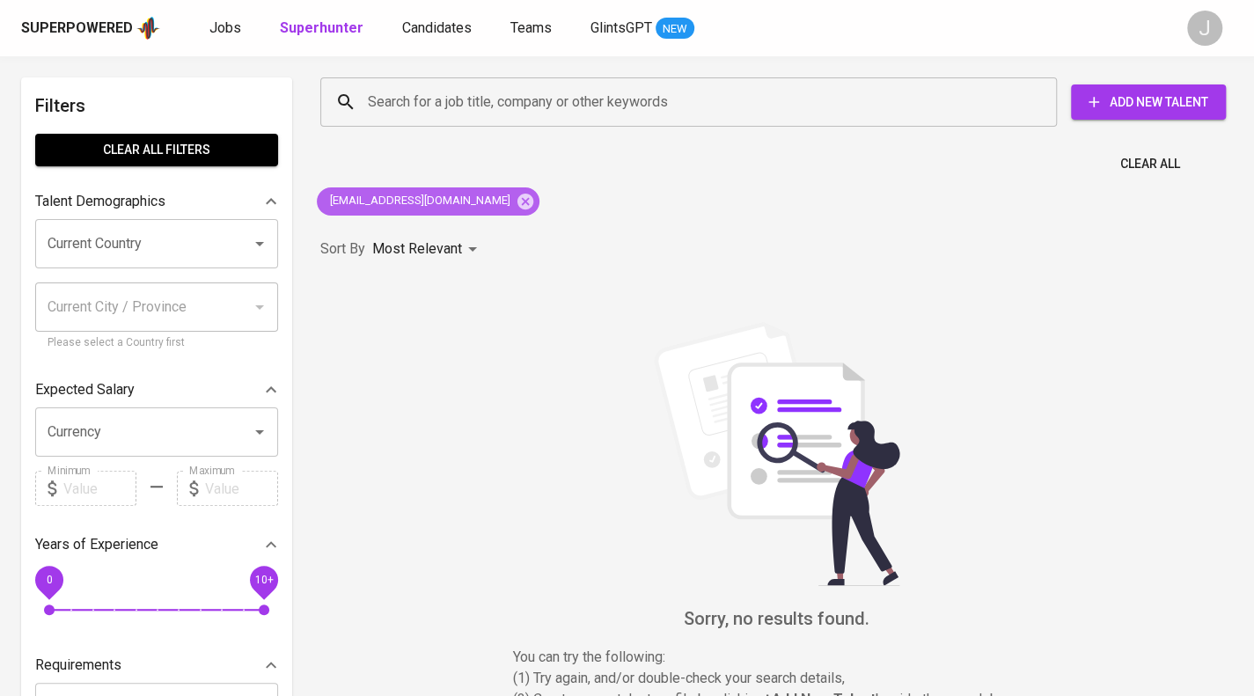
drag, startPoint x: 461, startPoint y: 197, endPoint x: 470, endPoint y: 201, distance: 9.8
click at [516, 201] on icon at bounding box center [525, 201] width 19 height 19
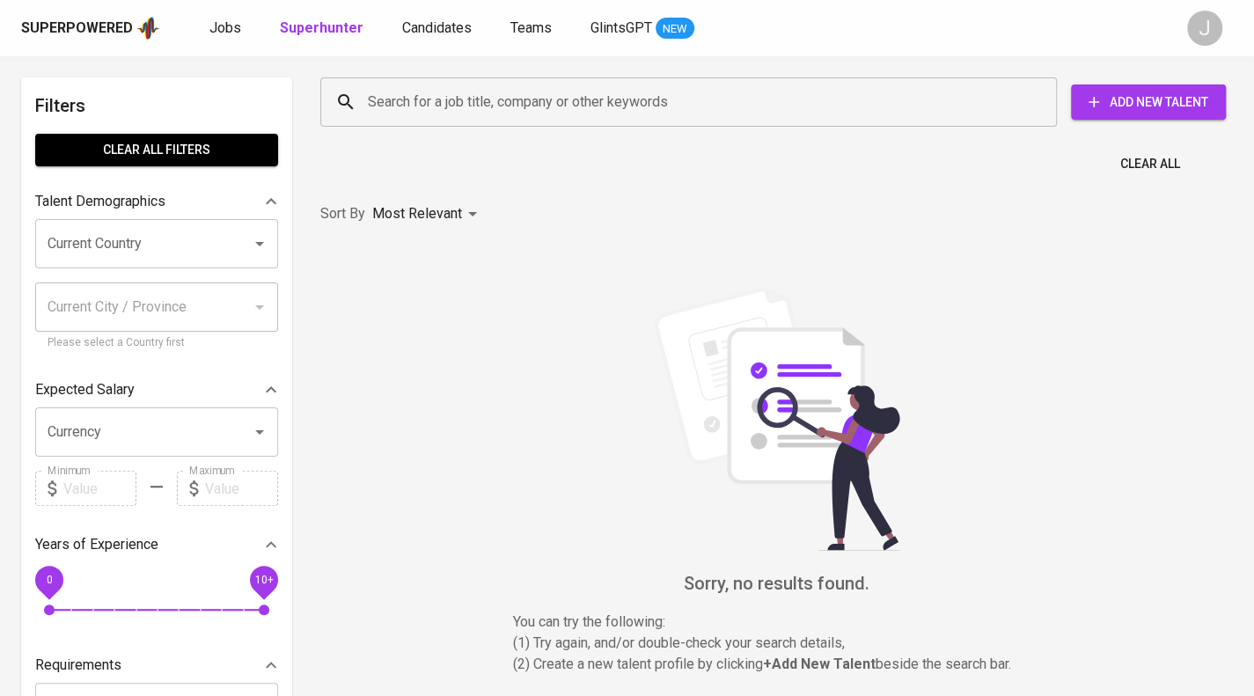
click at [470, 106] on input "Search for a job title, company or other keywords" at bounding box center [692, 101] width 659 height 33
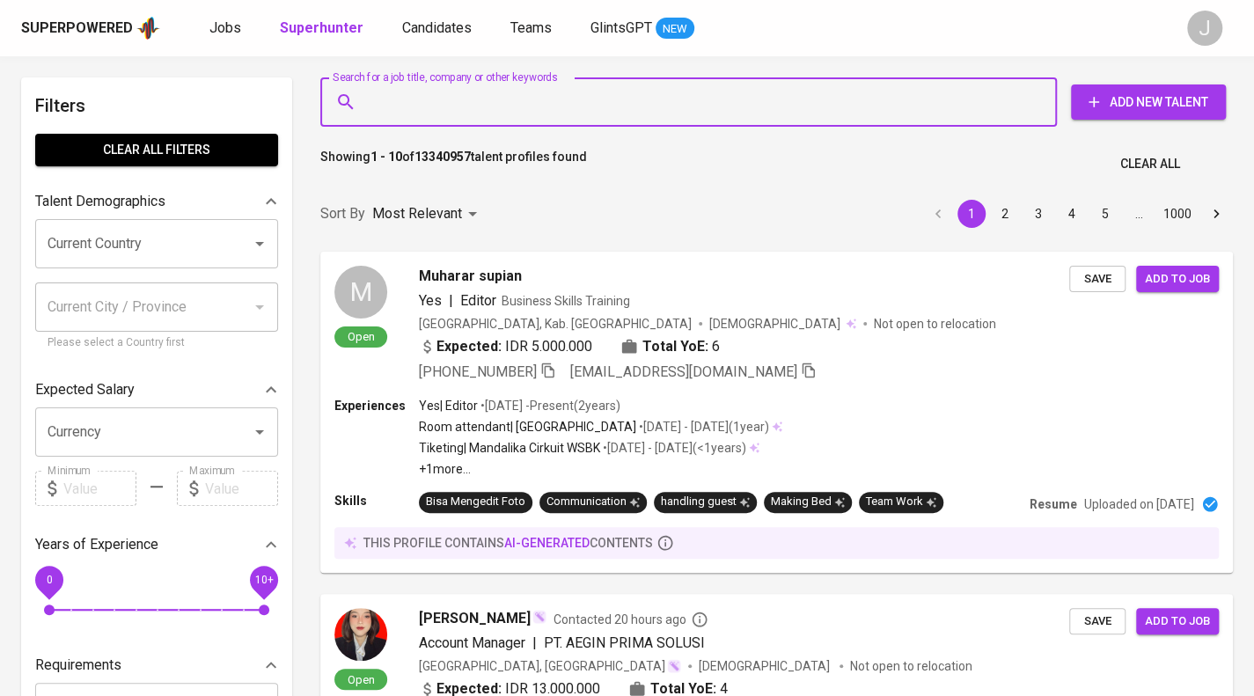
paste input "[EMAIL_ADDRESS][DOMAIN_NAME]"
type input "[EMAIL_ADDRESS][DOMAIN_NAME]"
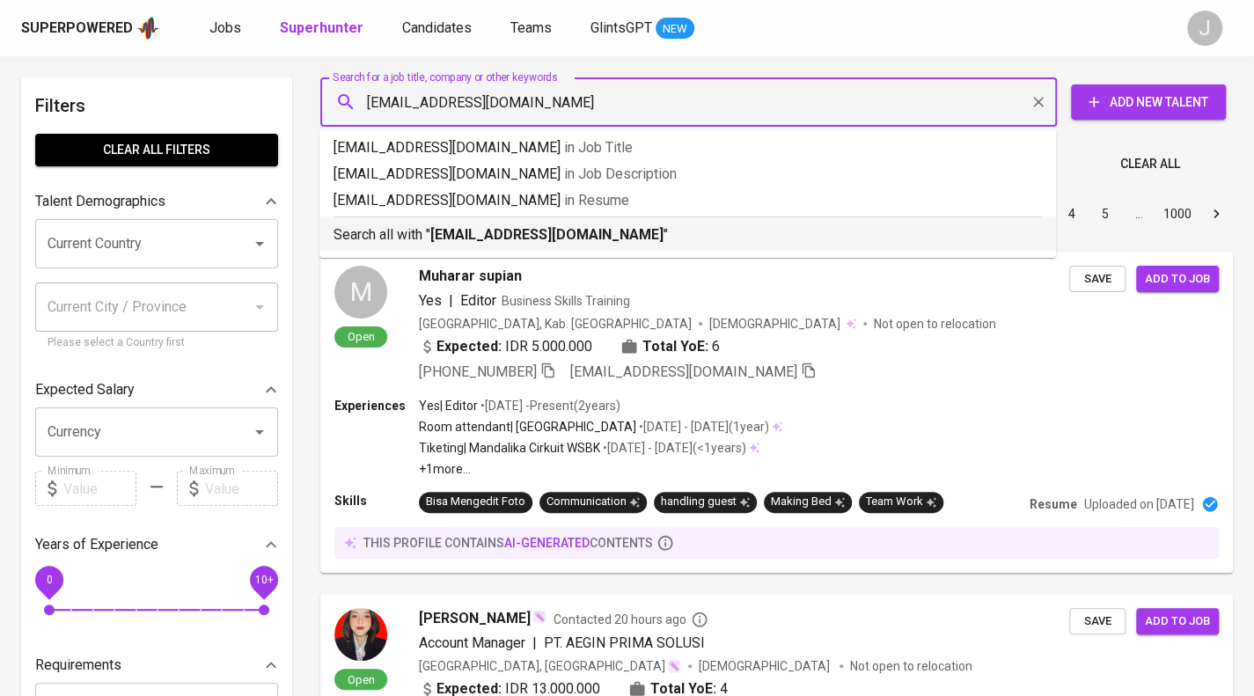
click at [536, 248] on li "Search all with " [EMAIL_ADDRESS][DOMAIN_NAME] "" at bounding box center [687, 233] width 736 height 34
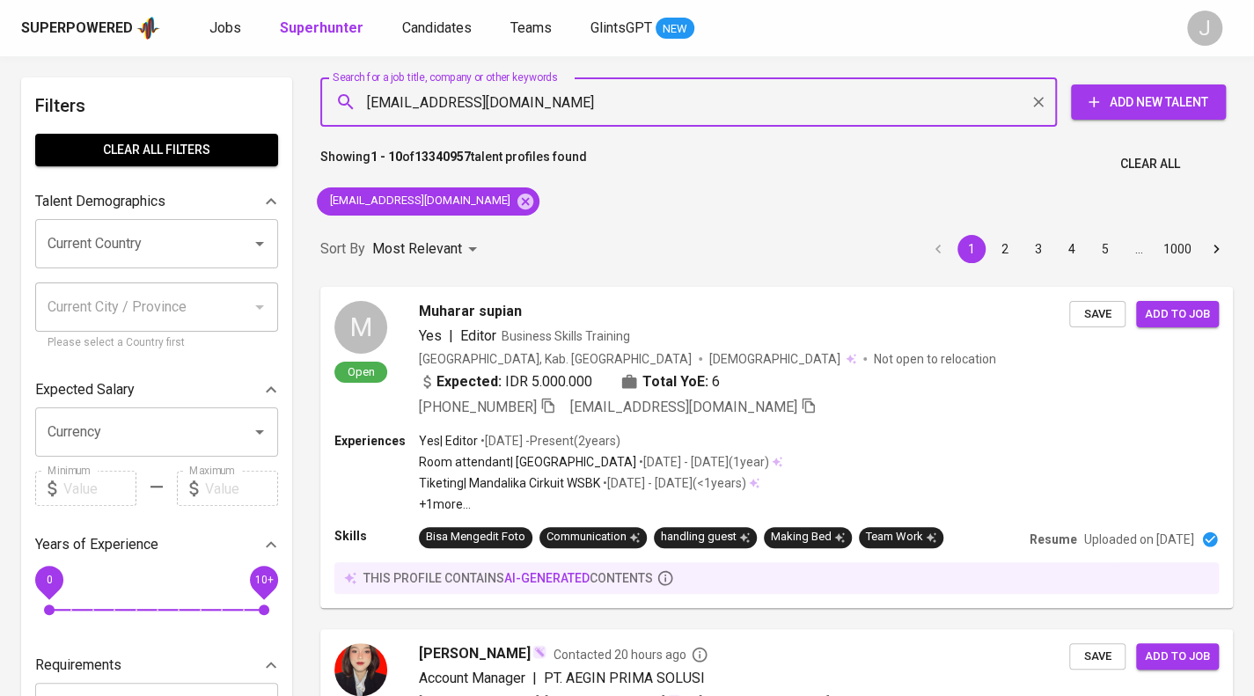
click at [538, 237] on div "Sort By Most Relevant MOST_RELEVANT 1 2 3 4 5 … 1000" at bounding box center [776, 250] width 933 height 54
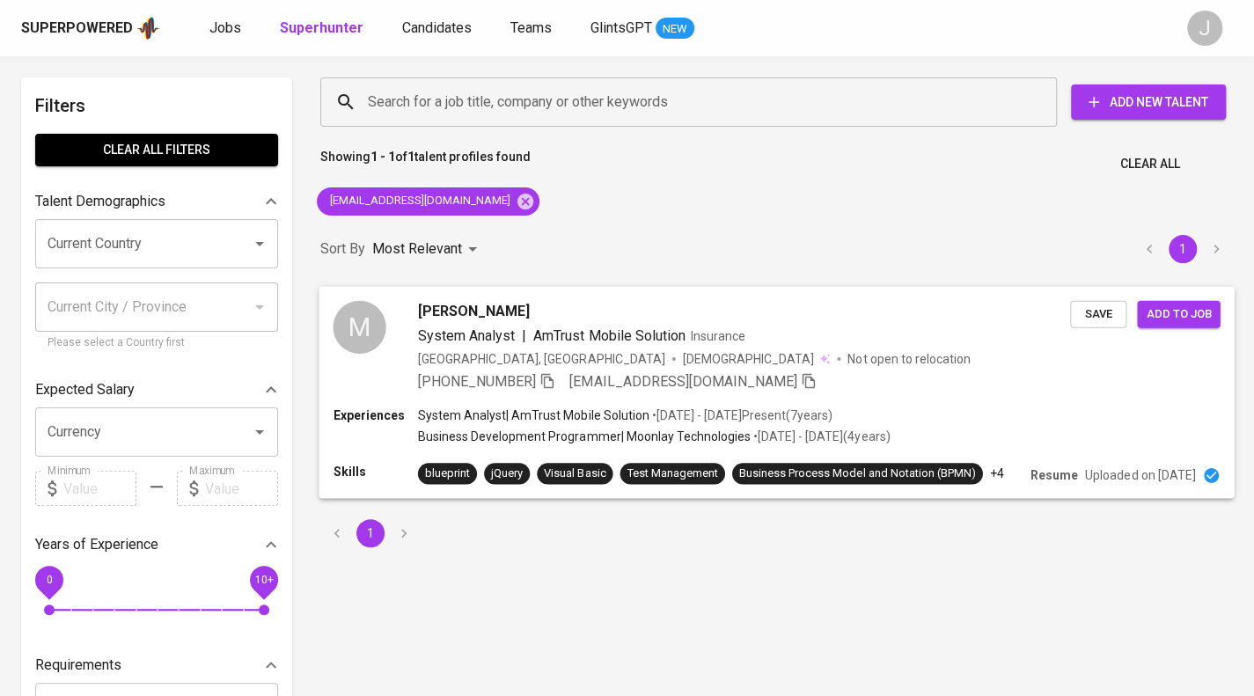
click at [1090, 311] on span "Save" at bounding box center [1098, 314] width 39 height 20
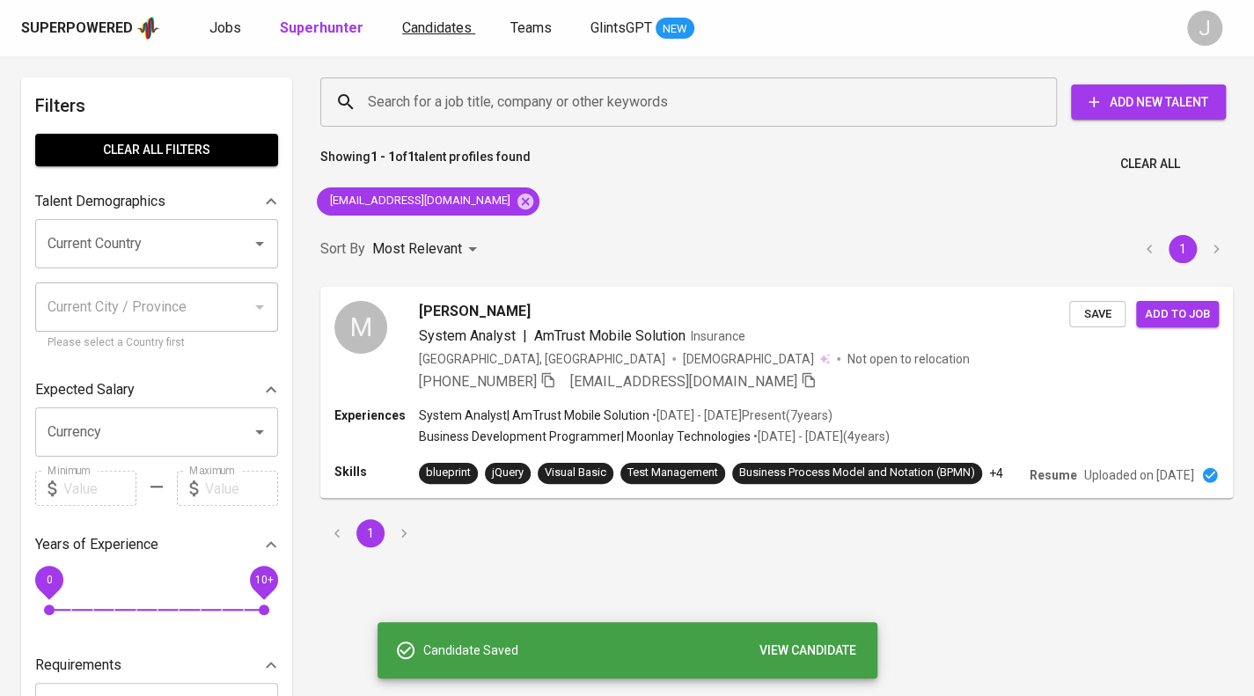
click at [428, 23] on span "Candidates" at bounding box center [436, 27] width 69 height 17
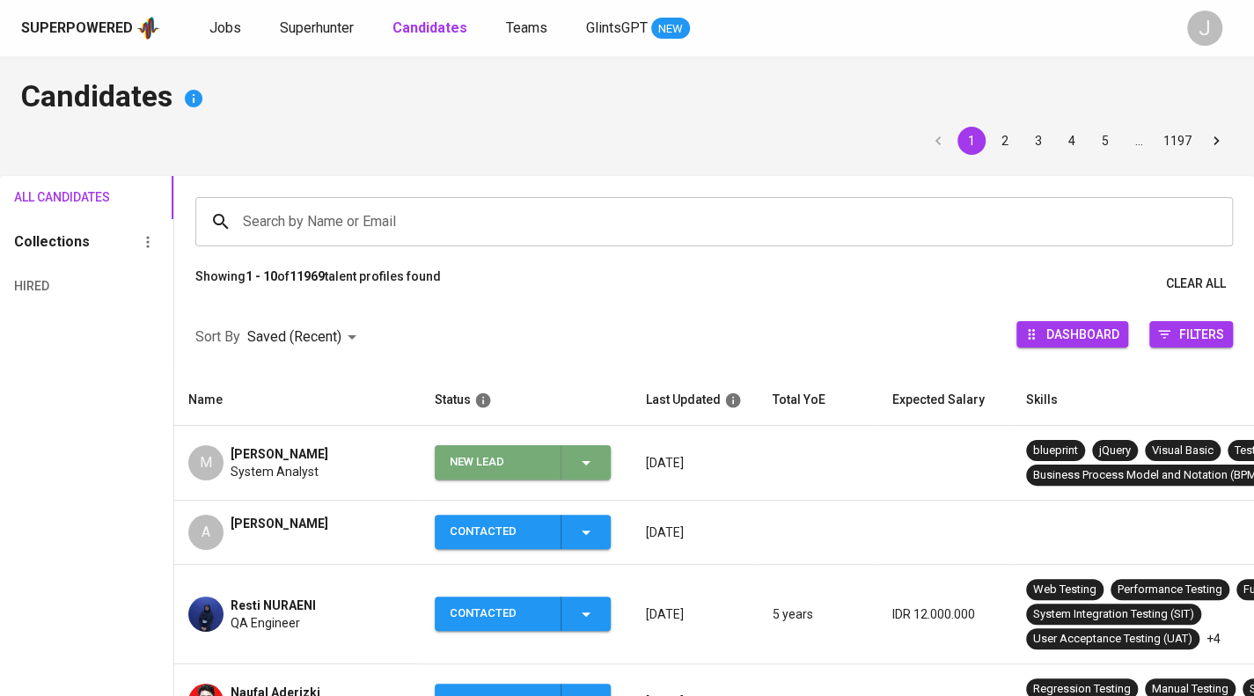
click at [605, 465] on button "New Lead" at bounding box center [523, 462] width 176 height 34
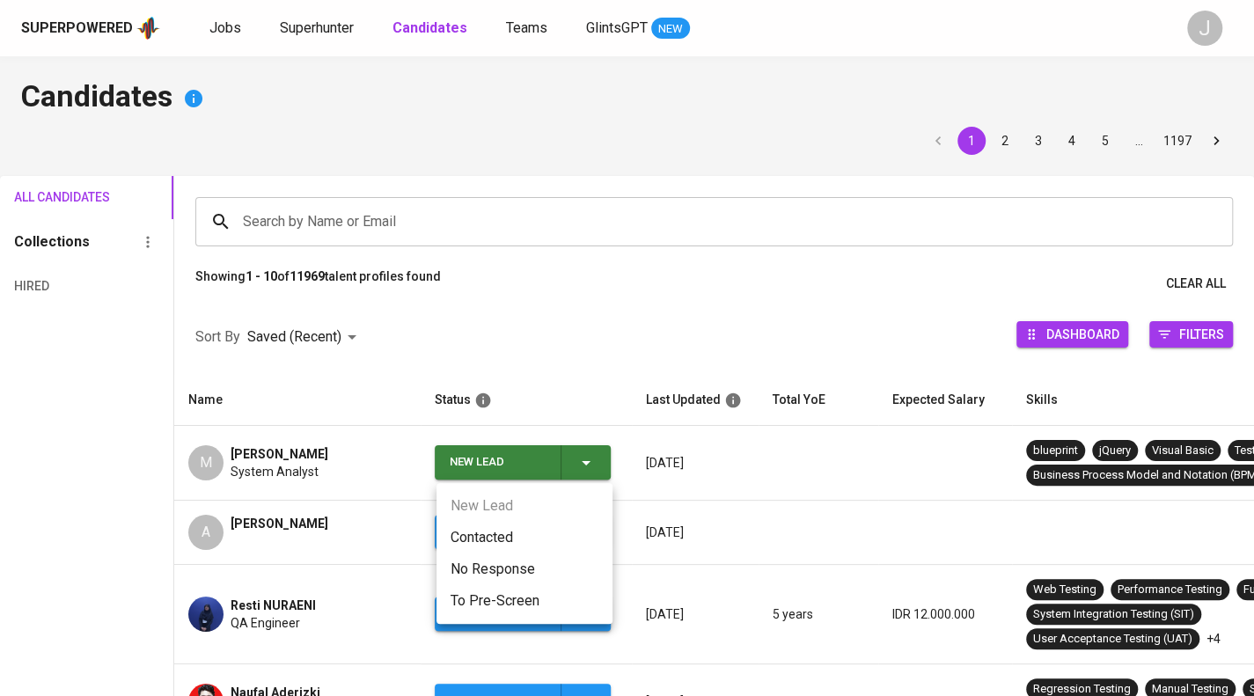
click at [508, 536] on li "Contacted" at bounding box center [524, 538] width 176 height 32
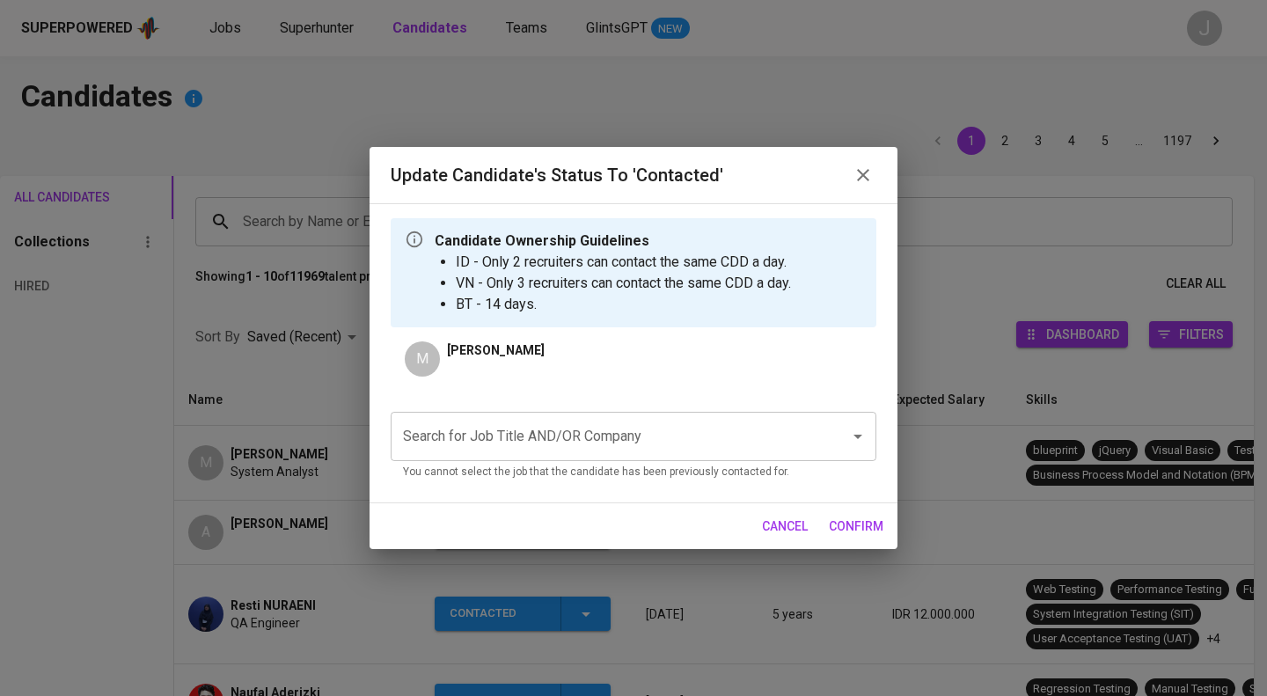
click at [533, 428] on input "Search for Job Title AND/OR Company" at bounding box center [609, 436] width 421 height 33
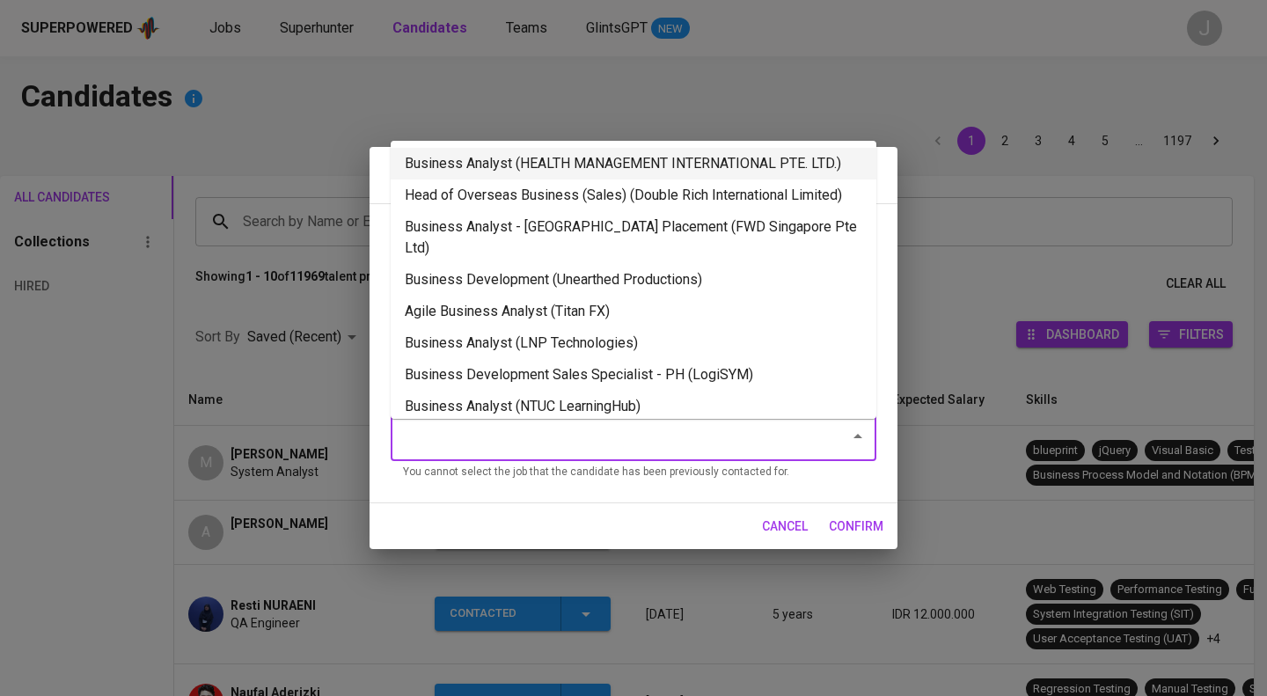
click at [545, 155] on li "Business Analyst (HEALTH MANAGEMENT INTERNATIONAL PTE. LTD.)" at bounding box center [634, 164] width 486 height 32
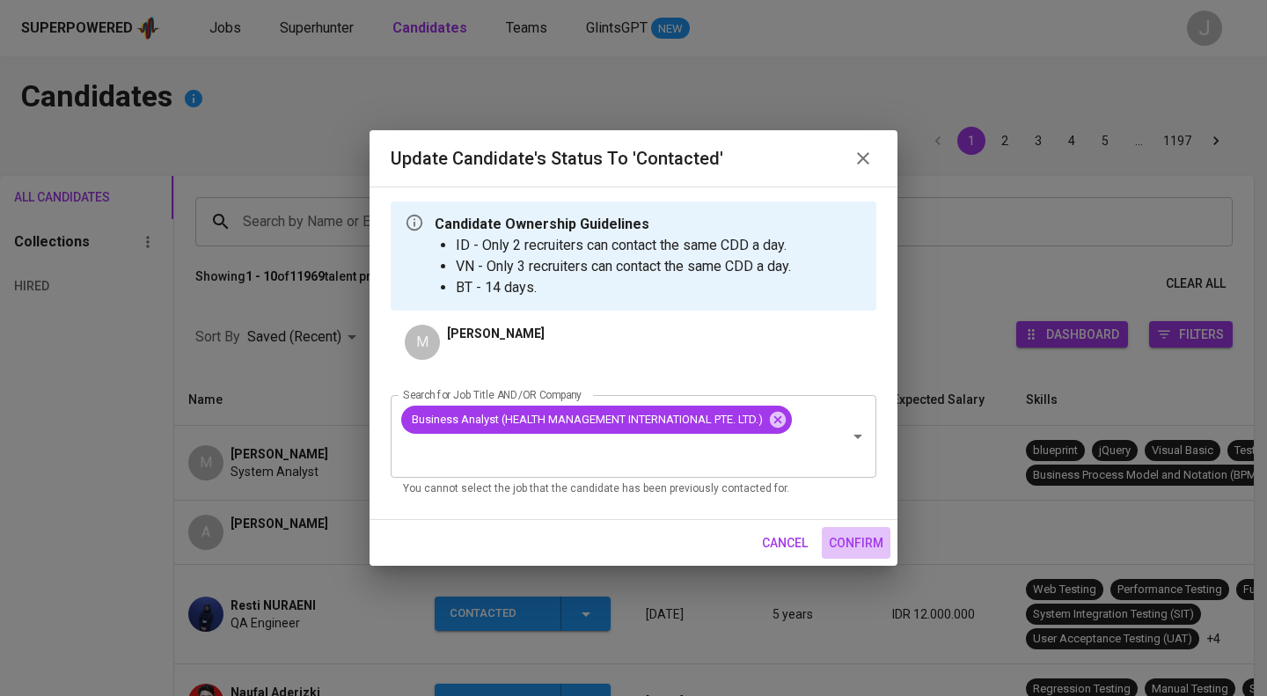
click at [850, 545] on span "confirm" at bounding box center [856, 543] width 55 height 22
